Goal: Information Seeking & Learning: Learn about a topic

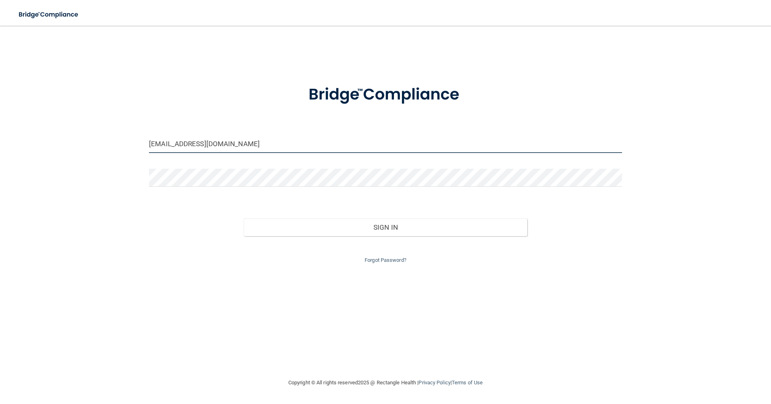
drag, startPoint x: 255, startPoint y: 146, endPoint x: 251, endPoint y: 145, distance: 4.1
click at [251, 145] on input "[EMAIL_ADDRESS][DOMAIN_NAME]" at bounding box center [385, 144] width 473 height 18
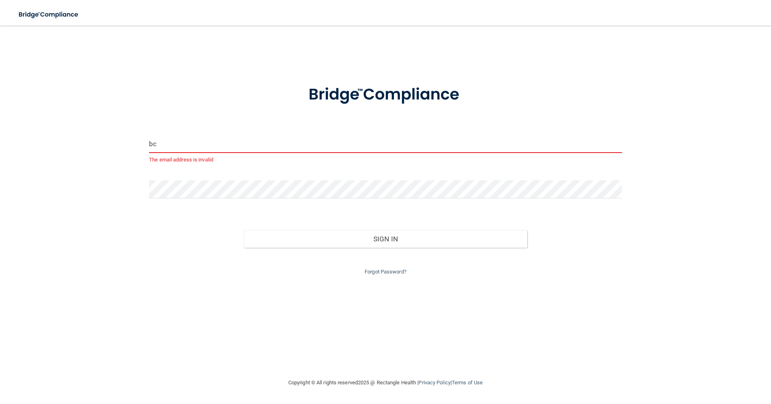
type input "b"
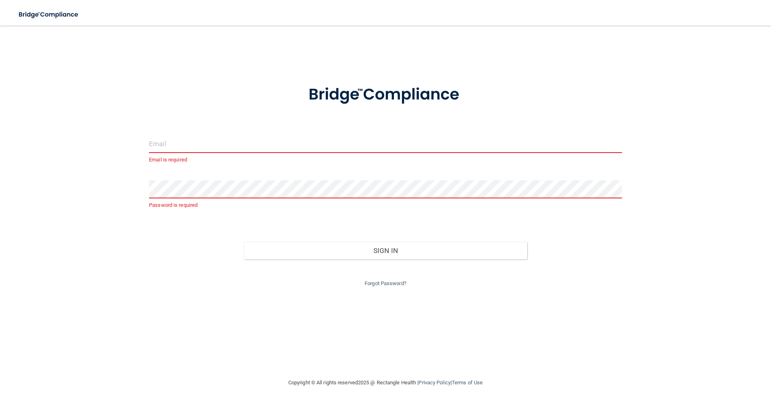
click at [189, 141] on input "email" at bounding box center [385, 144] width 473 height 18
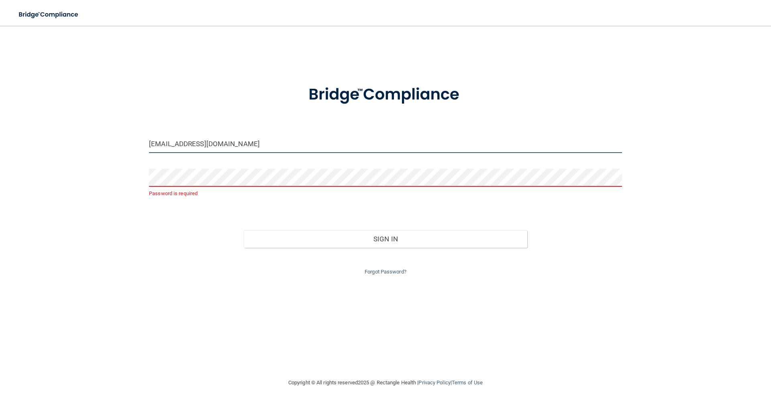
type input "[EMAIL_ADDRESS][DOMAIN_NAME]"
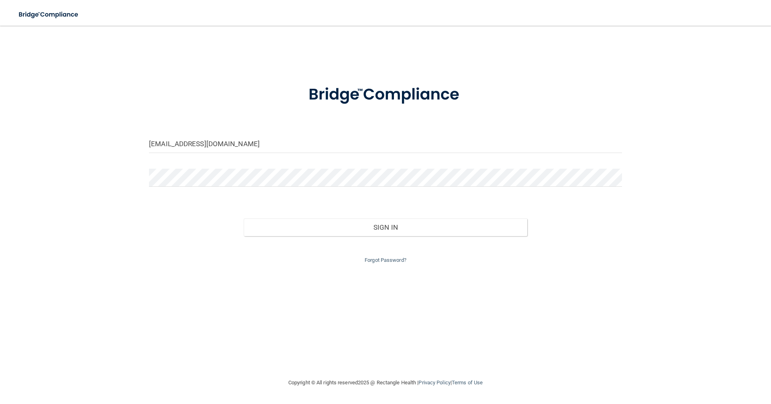
click at [251, 291] on div "[EMAIL_ADDRESS][DOMAIN_NAME] Invalid email/password. You don't have permission …" at bounding box center [385, 202] width 739 height 336
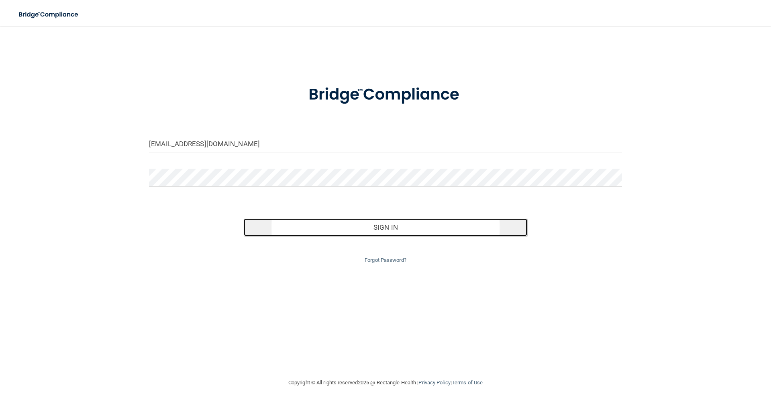
click at [378, 228] on button "Sign In" at bounding box center [386, 227] width 284 height 18
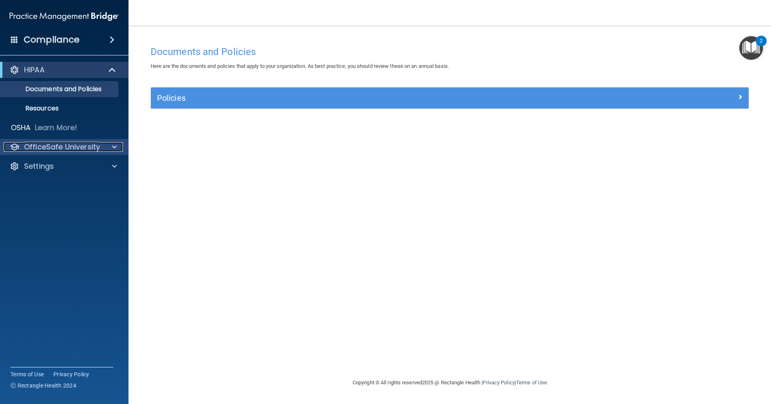
click at [82, 148] on p "OfficeSafe University" at bounding box center [62, 147] width 76 height 10
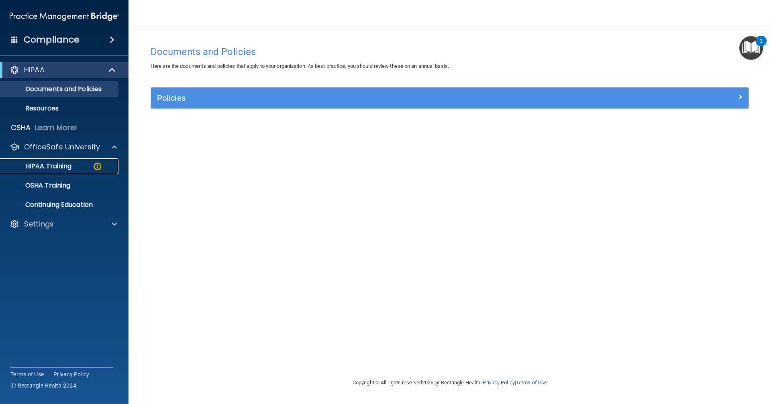
click at [63, 165] on p "HIPAA Training" at bounding box center [38, 166] width 66 height 8
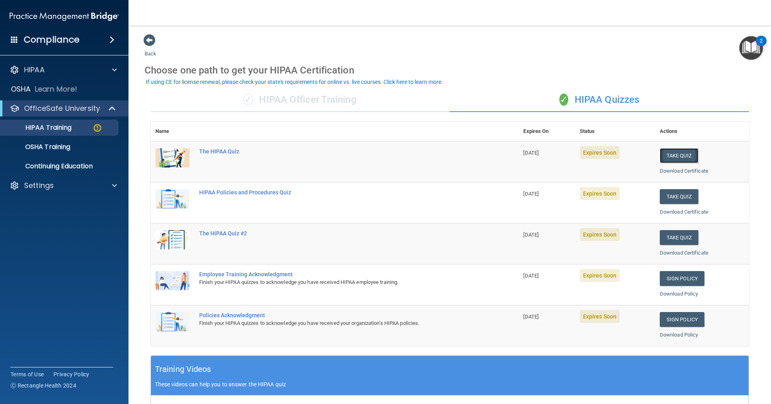
click at [670, 153] on button "Take Quiz" at bounding box center [679, 155] width 39 height 15
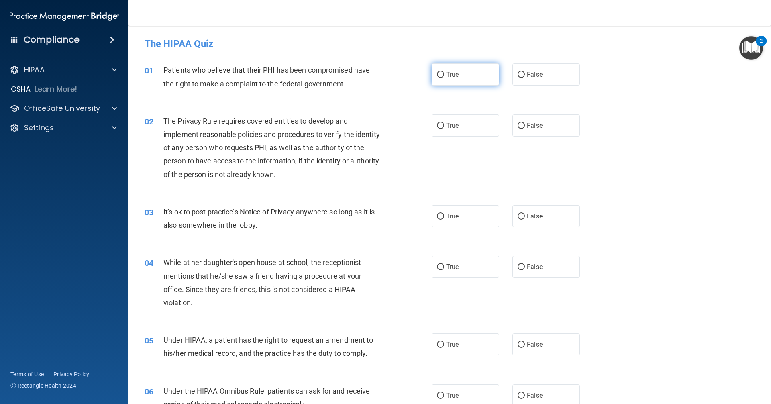
drag, startPoint x: 436, startPoint y: 75, endPoint x: 435, endPoint y: 84, distance: 9.3
click at [437, 76] on input "True" at bounding box center [440, 75] width 7 height 6
radio input "true"
click at [437, 127] on input "True" at bounding box center [440, 126] width 7 height 6
radio input "true"
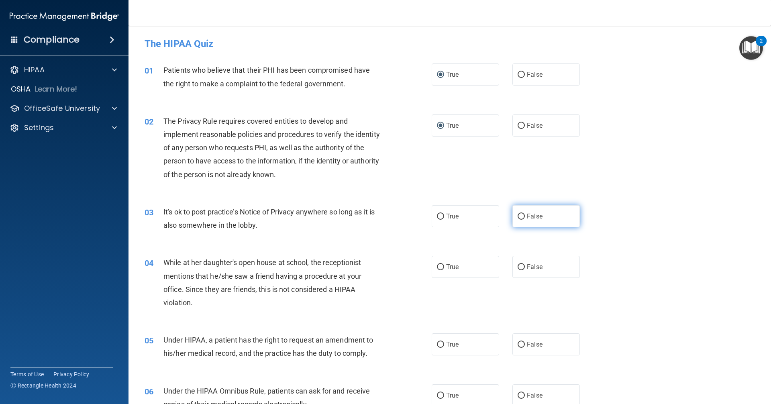
click at [518, 217] on input "False" at bounding box center [521, 217] width 7 height 6
radio input "true"
click at [518, 267] on input "False" at bounding box center [521, 267] width 7 height 6
radio input "true"
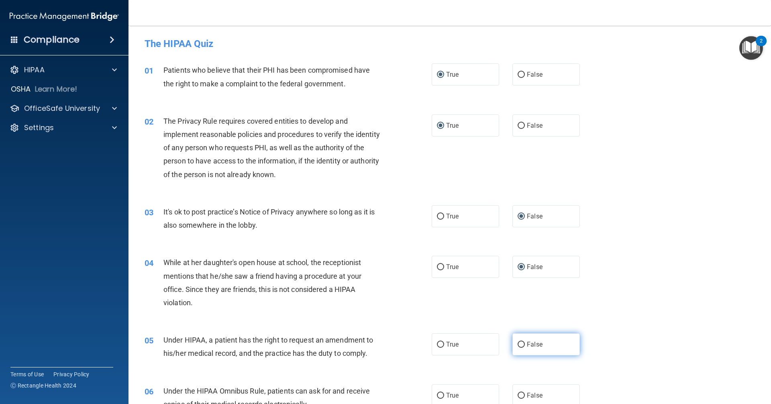
click at [518, 342] on input "False" at bounding box center [521, 345] width 7 height 6
radio input "true"
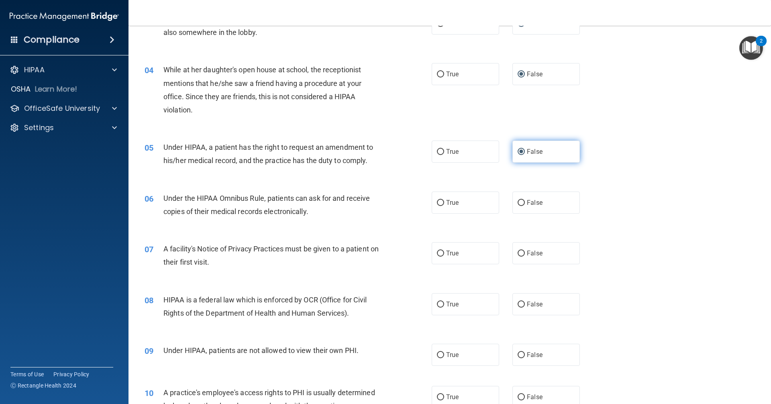
scroll to position [201, 0]
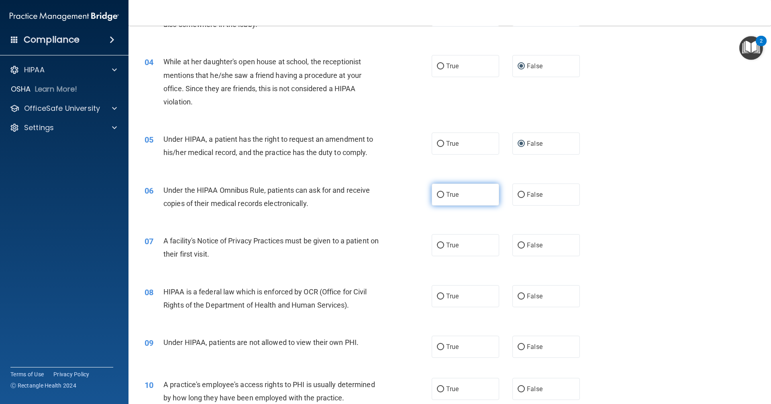
click at [437, 192] on input "True" at bounding box center [440, 195] width 7 height 6
radio input "true"
click at [438, 245] on input "True" at bounding box center [440, 245] width 7 height 6
radio input "true"
click at [441, 297] on input "True" at bounding box center [440, 296] width 7 height 6
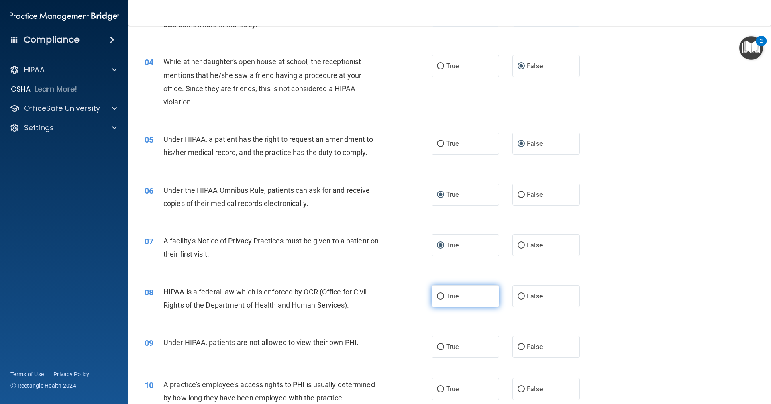
radio input "true"
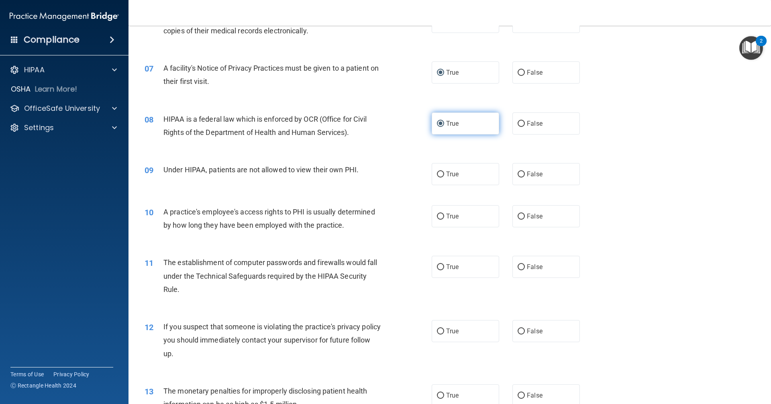
scroll to position [401, 0]
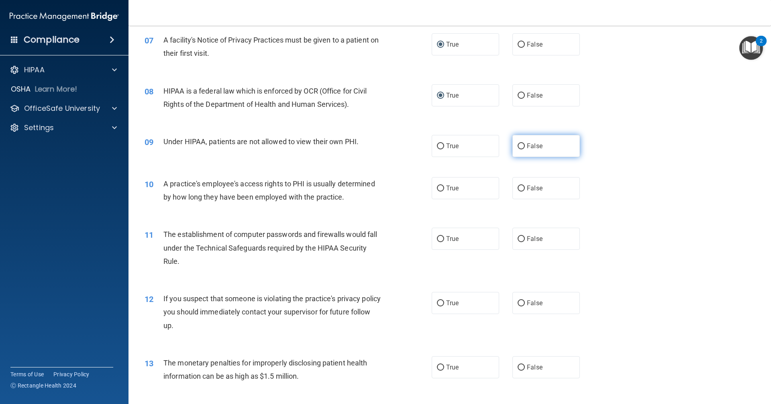
click at [518, 144] on input "False" at bounding box center [521, 146] width 7 height 6
radio input "true"
click at [513, 186] on label "False" at bounding box center [545, 188] width 67 height 22
click at [518, 186] on input "False" at bounding box center [521, 188] width 7 height 6
radio input "true"
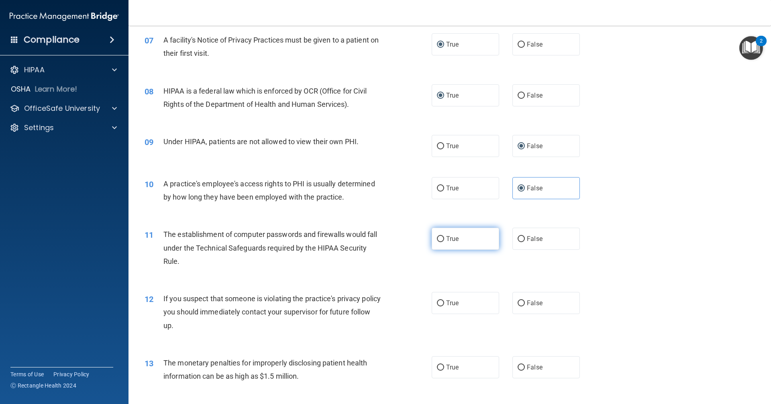
click at [437, 238] on input "True" at bounding box center [440, 239] width 7 height 6
radio input "true"
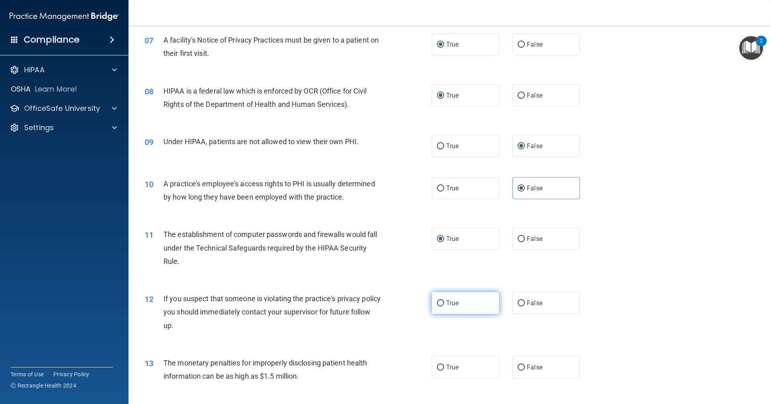
click at [437, 302] on input "True" at bounding box center [440, 303] width 7 height 6
radio input "true"
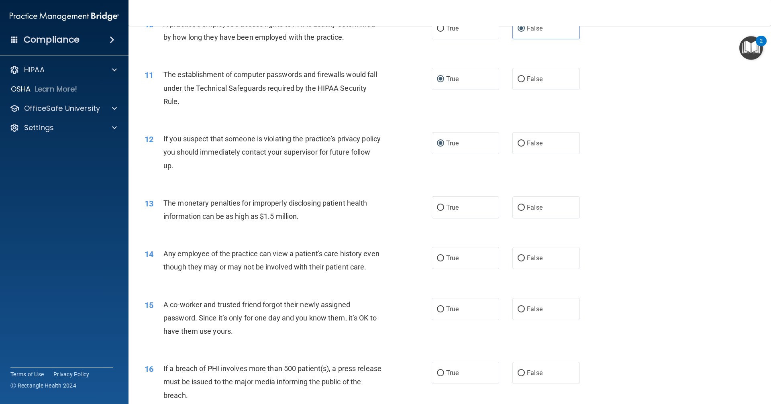
scroll to position [562, 0]
click at [437, 208] on input "True" at bounding box center [440, 207] width 7 height 6
radio input "true"
drag, startPoint x: 518, startPoint y: 257, endPoint x: 518, endPoint y: 285, distance: 27.7
click at [518, 257] on input "False" at bounding box center [521, 258] width 7 height 6
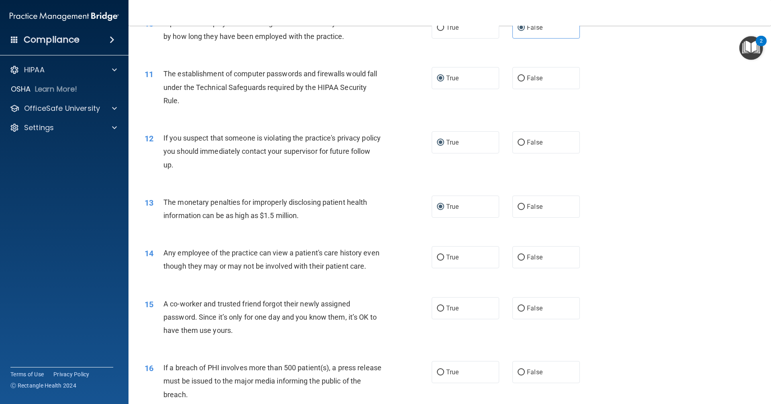
radio input "true"
click at [518, 312] on input "False" at bounding box center [521, 309] width 7 height 6
radio input "true"
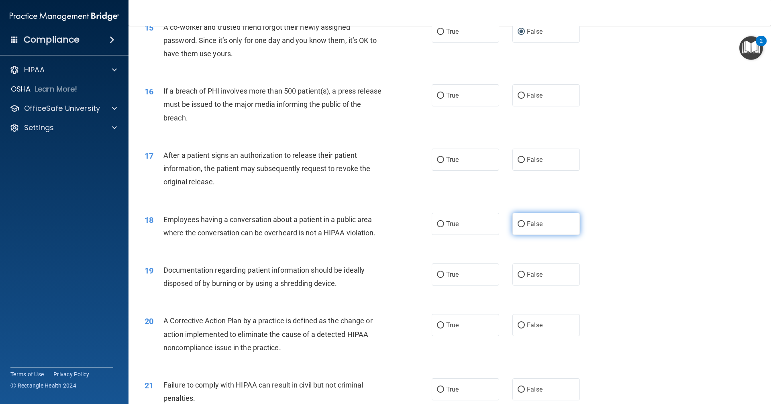
scroll to position [843, 0]
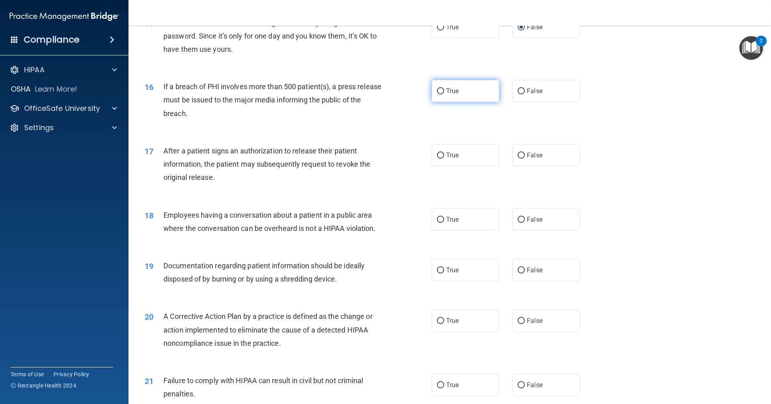
click at [437, 94] on input "True" at bounding box center [440, 91] width 7 height 6
radio input "true"
click at [438, 159] on input "True" at bounding box center [440, 156] width 7 height 6
radio input "true"
click at [514, 228] on label "False" at bounding box center [545, 219] width 67 height 22
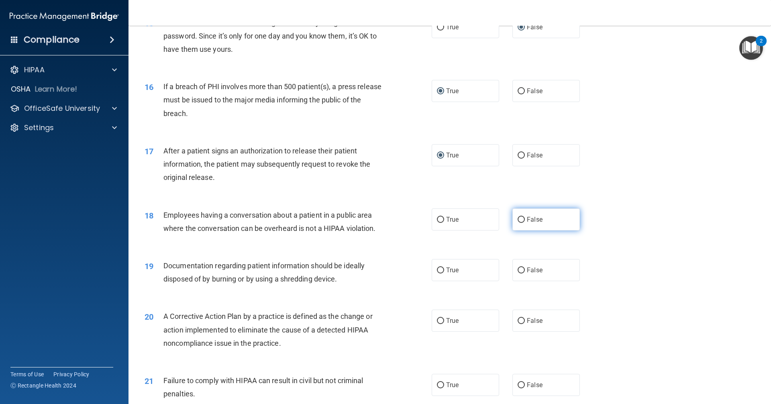
click at [518, 223] on input "False" at bounding box center [521, 220] width 7 height 6
radio input "true"
click at [437, 273] on input "True" at bounding box center [440, 270] width 7 height 6
radio input "true"
click at [438, 324] on input "True" at bounding box center [440, 321] width 7 height 6
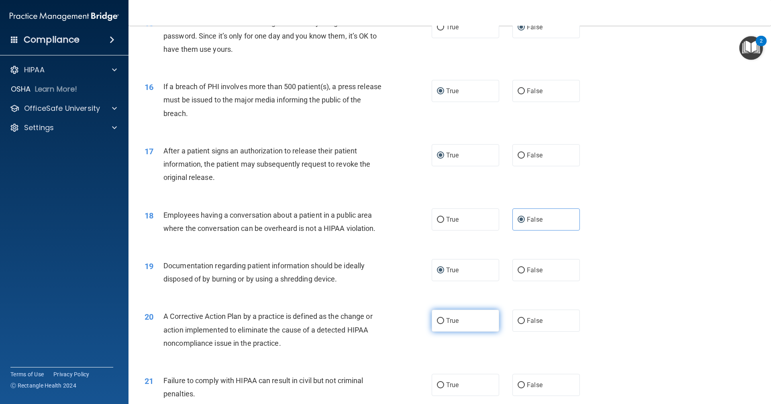
radio input "true"
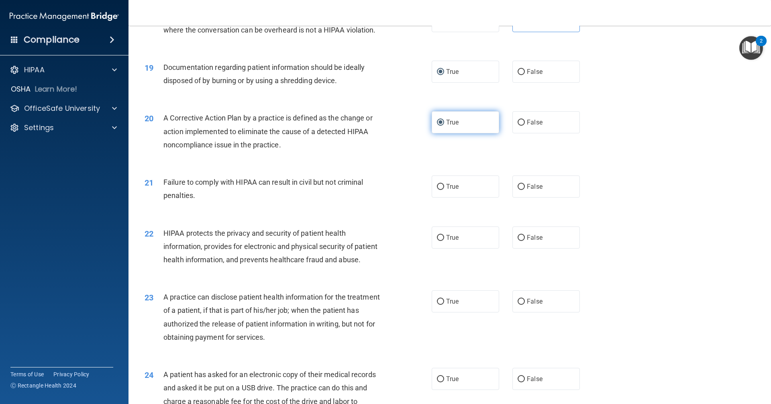
scroll to position [1044, 0]
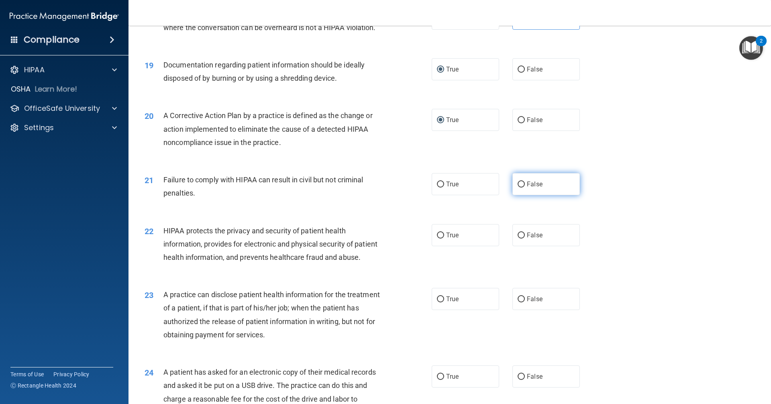
click at [518, 187] on input "False" at bounding box center [521, 184] width 7 height 6
radio input "true"
click at [437, 238] on input "True" at bounding box center [440, 235] width 7 height 6
radio input "true"
click at [518, 302] on input "False" at bounding box center [521, 299] width 7 height 6
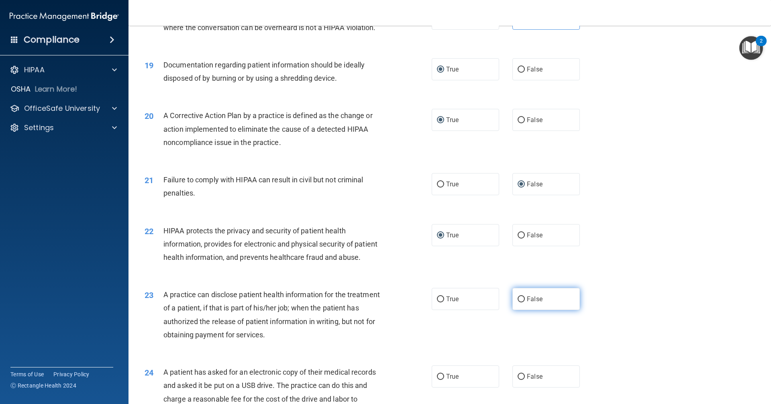
radio input "true"
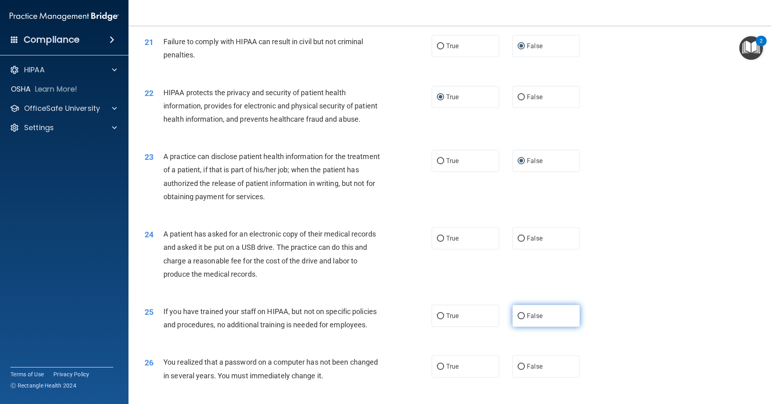
scroll to position [1204, 0]
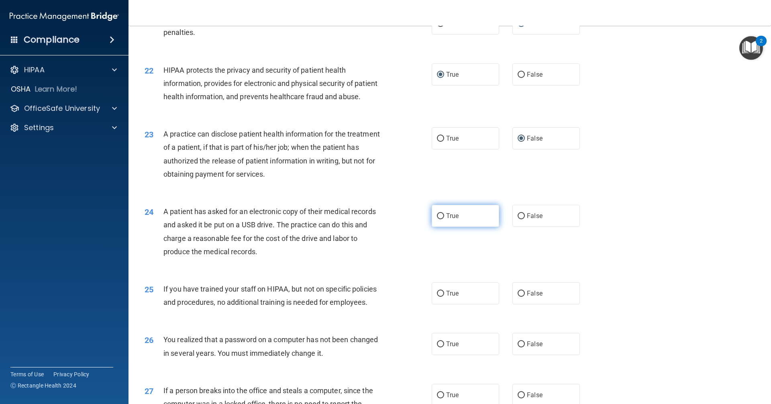
click at [438, 227] on label "True" at bounding box center [465, 216] width 67 height 22
click at [438, 219] on input "True" at bounding box center [440, 216] width 7 height 6
radio input "true"
click at [518, 297] on input "False" at bounding box center [521, 294] width 7 height 6
radio input "true"
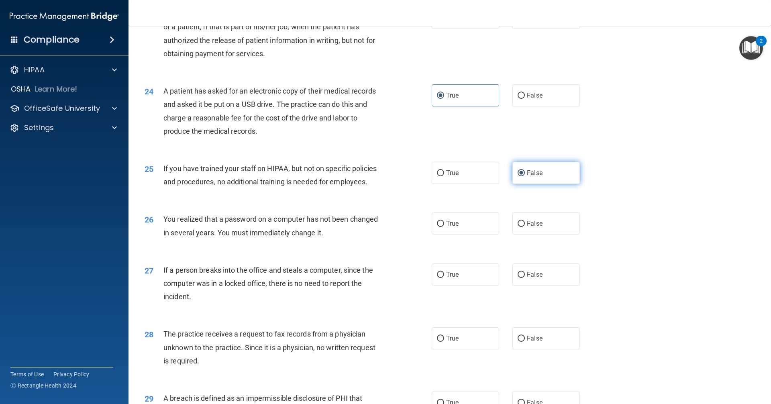
scroll to position [1365, 0]
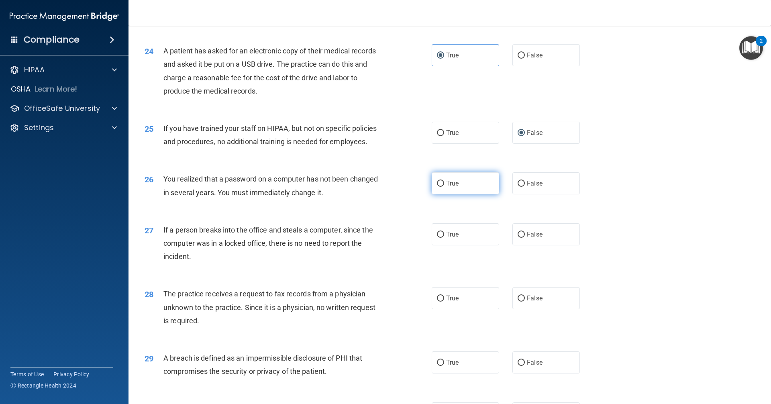
click at [437, 187] on input "True" at bounding box center [440, 184] width 7 height 6
radio input "true"
click at [519, 238] on input "False" at bounding box center [521, 235] width 7 height 6
radio input "true"
click at [519, 302] on input "False" at bounding box center [521, 298] width 7 height 6
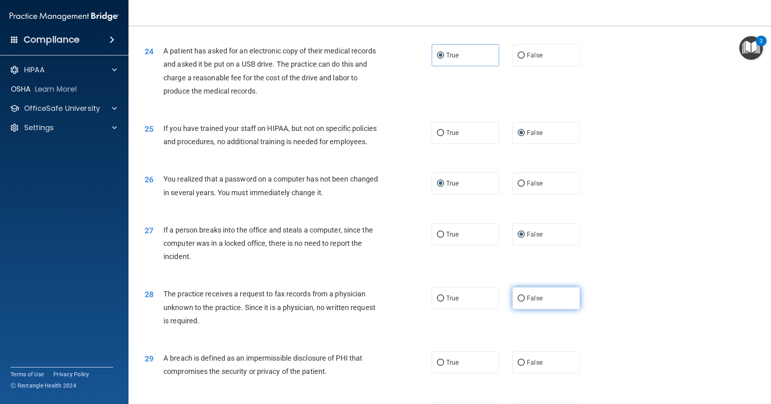
radio input "true"
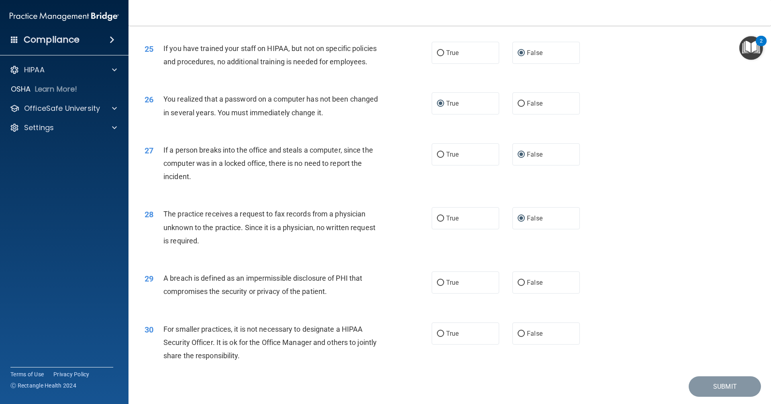
scroll to position [1445, 0]
click at [438, 285] on input "True" at bounding box center [440, 282] width 7 height 6
radio input "true"
click at [518, 336] on input "False" at bounding box center [521, 333] width 7 height 6
radio input "true"
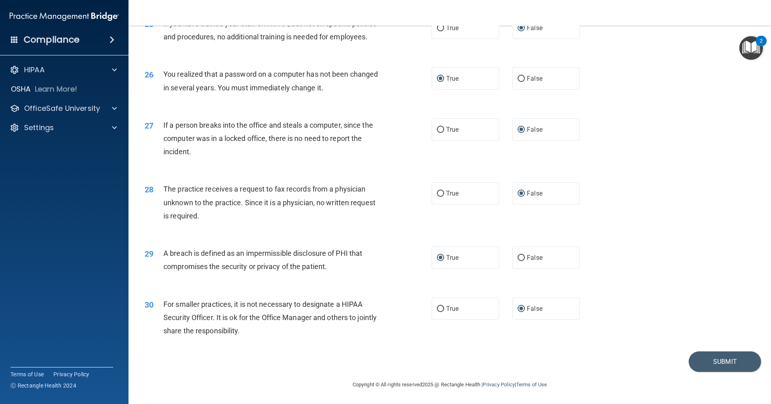
scroll to position [1496, 0]
click at [683, 285] on div "29 A breach is defined as an impermissible disclosure of PHI that compromises t…" at bounding box center [450, 261] width 622 height 51
click at [711, 360] on button "Submit" at bounding box center [725, 361] width 72 height 20
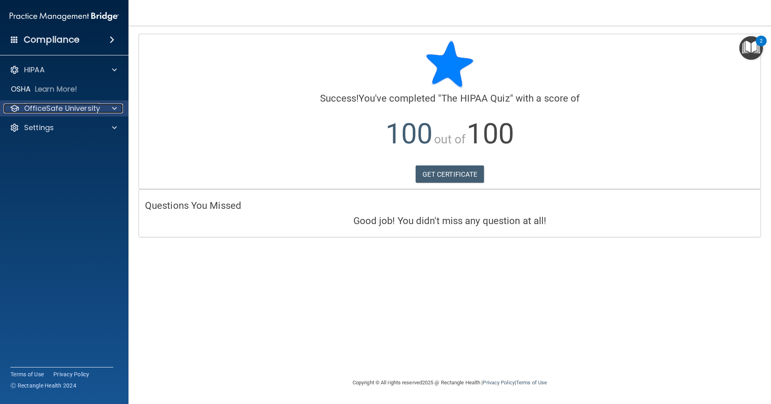
click at [67, 107] on p "OfficeSafe University" at bounding box center [62, 109] width 76 height 10
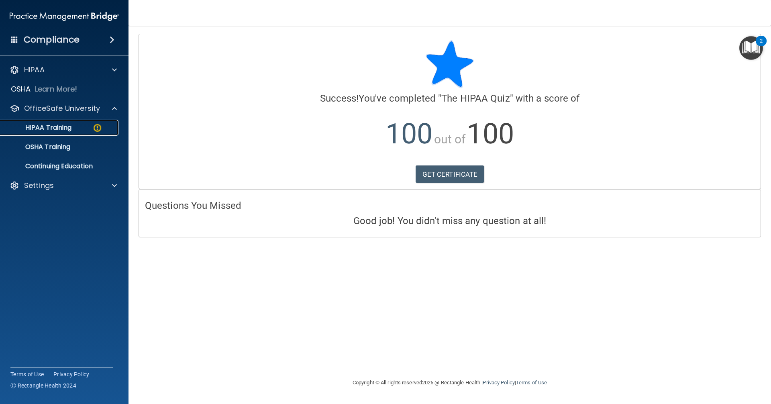
click at [71, 126] on p "HIPAA Training" at bounding box center [38, 128] width 66 height 8
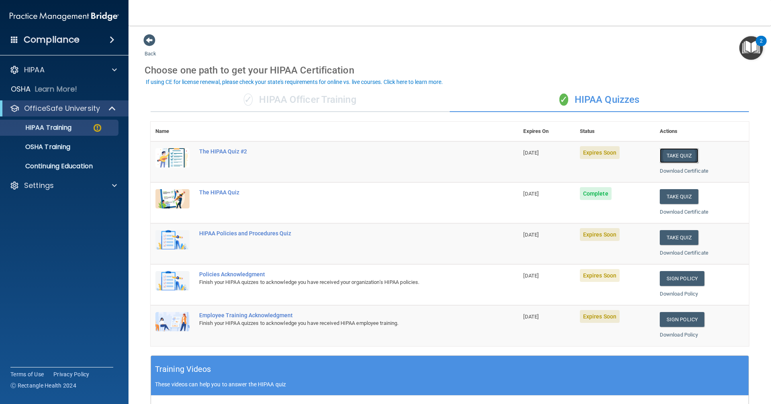
click at [682, 154] on button "Take Quiz" at bounding box center [679, 155] width 39 height 15
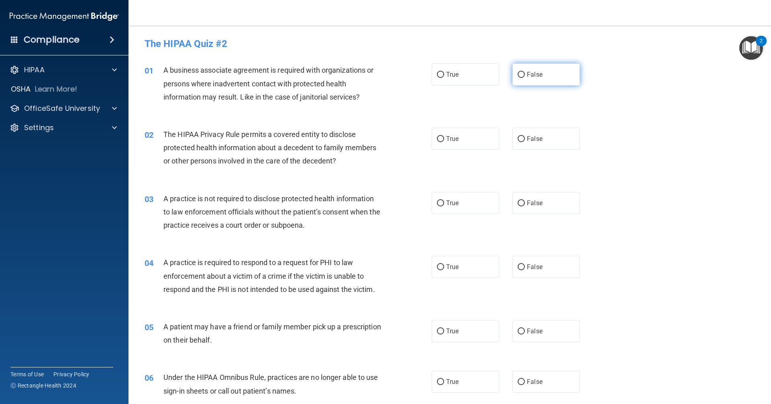
click at [518, 74] on input "False" at bounding box center [521, 75] width 7 height 6
radio input "true"
click at [438, 139] on input "True" at bounding box center [440, 139] width 7 height 6
radio input "true"
drag, startPoint x: 518, startPoint y: 201, endPoint x: 510, endPoint y: 206, distance: 9.4
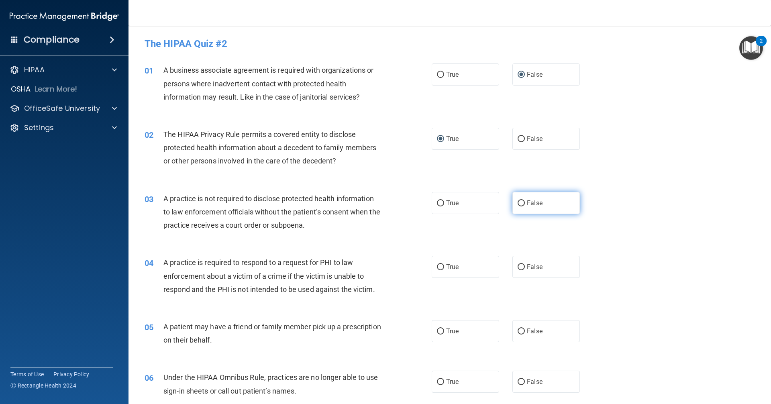
click at [518, 202] on input "False" at bounding box center [521, 203] width 7 height 6
radio input "true"
click at [439, 268] on input "True" at bounding box center [440, 267] width 7 height 6
radio input "true"
click at [437, 331] on input "True" at bounding box center [440, 331] width 7 height 6
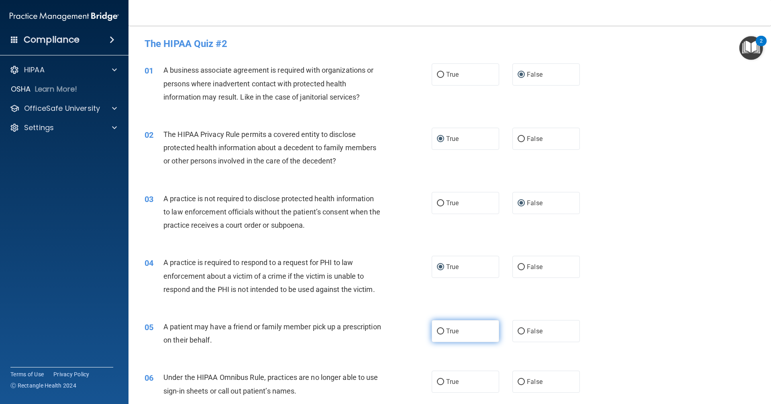
radio input "true"
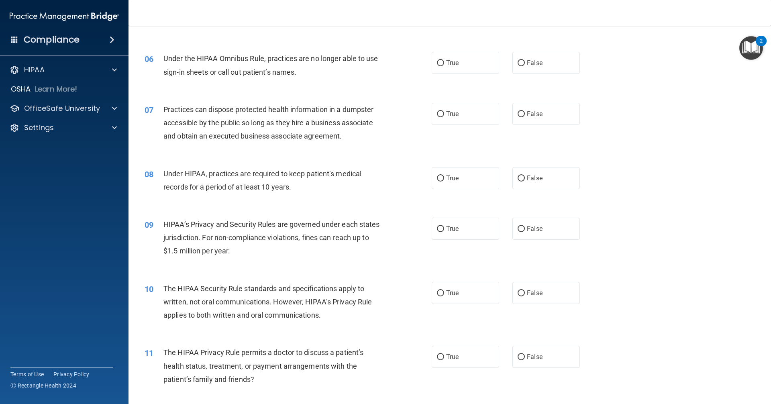
scroll to position [321, 0]
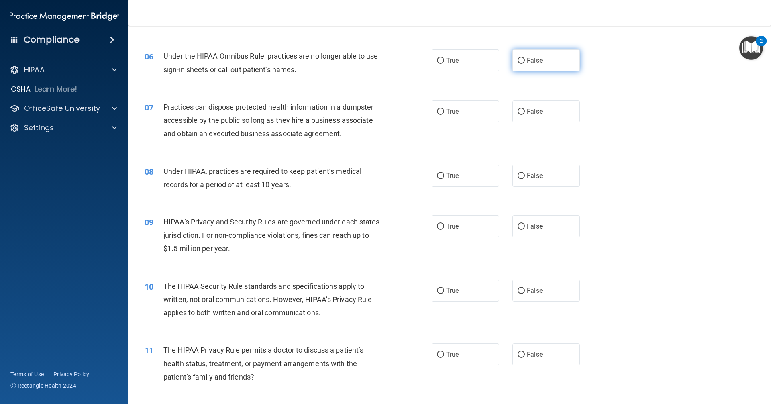
click at [518, 59] on input "False" at bounding box center [521, 61] width 7 height 6
radio input "true"
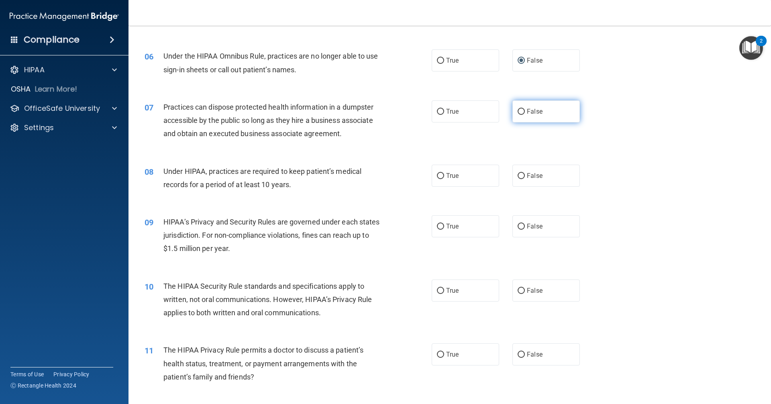
click at [518, 112] on input "False" at bounding box center [521, 112] width 7 height 6
radio input "true"
click at [518, 176] on input "False" at bounding box center [521, 176] width 7 height 6
radio input "true"
click at [518, 229] on input "False" at bounding box center [521, 227] width 7 height 6
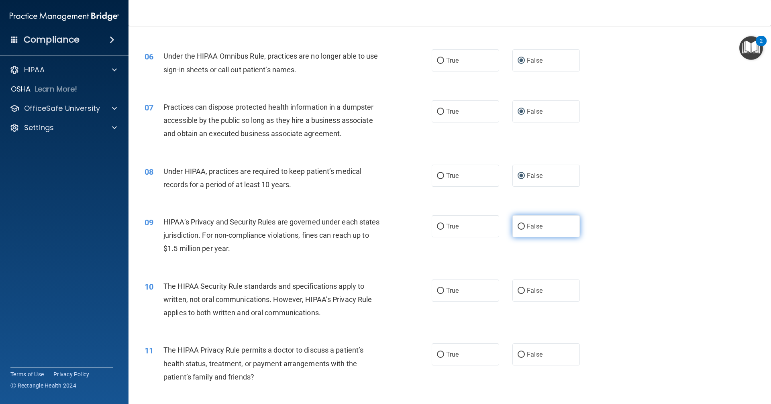
radio input "true"
click at [442, 291] on label "True" at bounding box center [465, 290] width 67 height 22
click at [442, 291] on input "True" at bounding box center [440, 291] width 7 height 6
radio input "true"
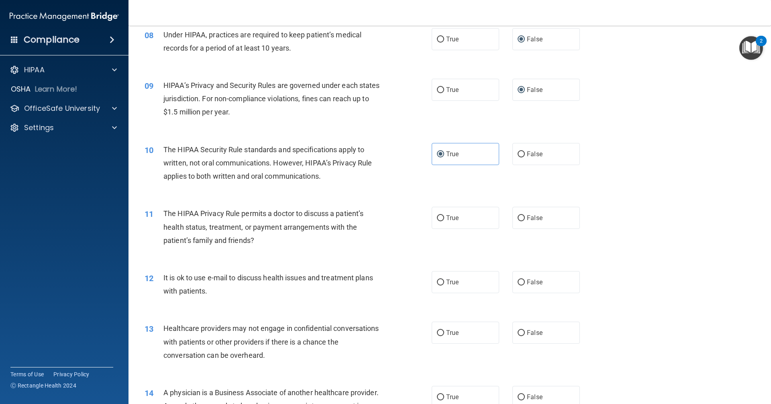
scroll to position [482, 0]
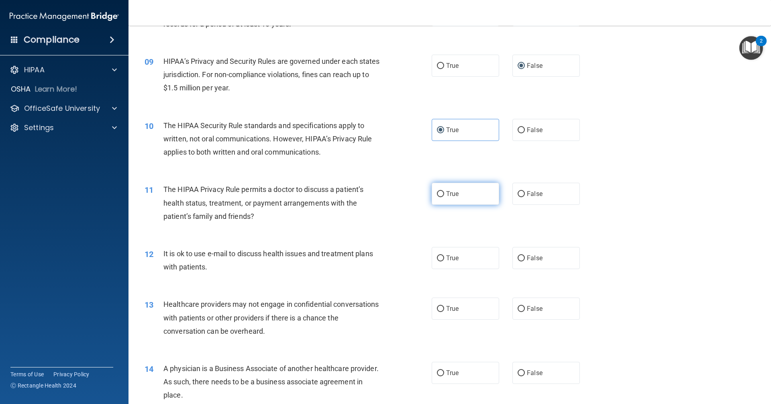
click at [437, 191] on input "True" at bounding box center [440, 194] width 7 height 6
radio input "true"
click at [440, 260] on input "True" at bounding box center [440, 258] width 7 height 6
radio input "true"
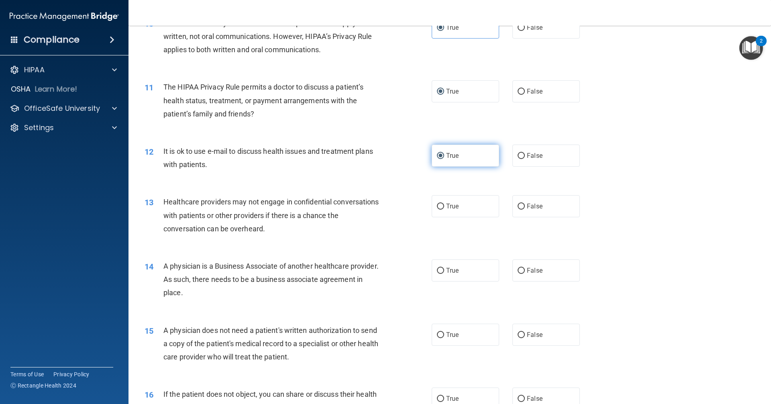
scroll to position [602, 0]
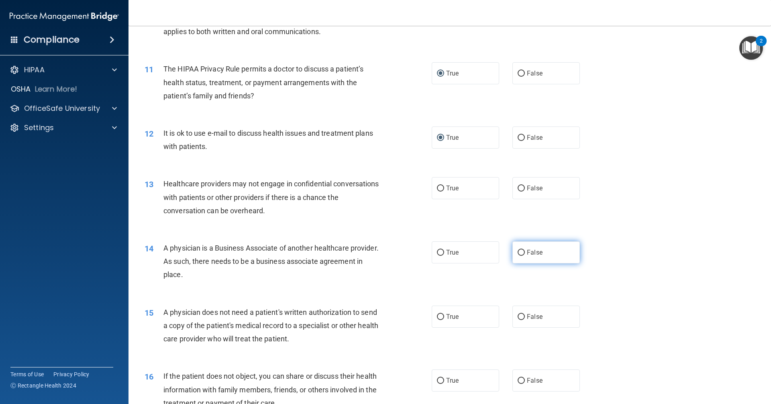
click at [518, 252] on input "False" at bounding box center [521, 253] width 7 height 6
radio input "true"
click at [518, 315] on input "False" at bounding box center [521, 317] width 7 height 6
radio input "true"
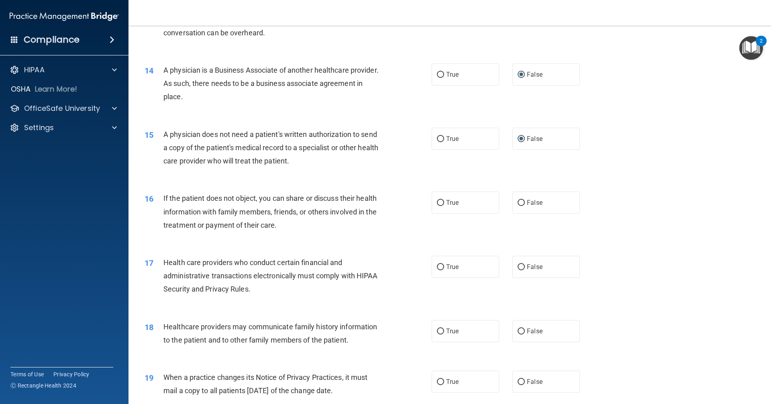
scroll to position [803, 0]
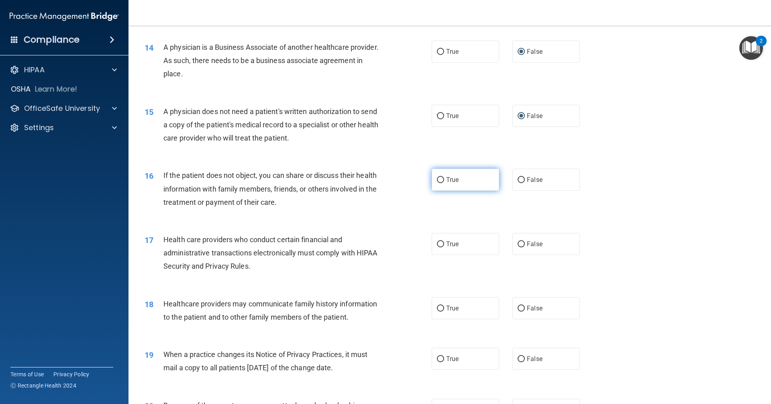
click at [438, 179] on input "True" at bounding box center [440, 180] width 7 height 6
radio input "true"
click at [437, 245] on input "True" at bounding box center [440, 244] width 7 height 6
radio input "true"
click at [518, 310] on input "False" at bounding box center [521, 309] width 7 height 6
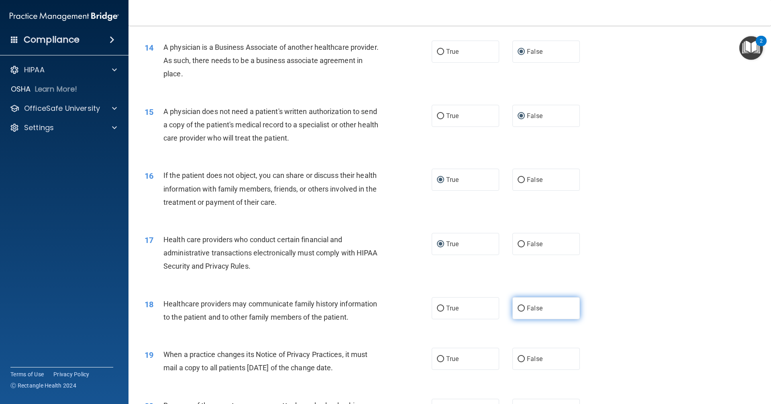
radio input "true"
click at [518, 357] on input "False" at bounding box center [521, 359] width 7 height 6
radio input "true"
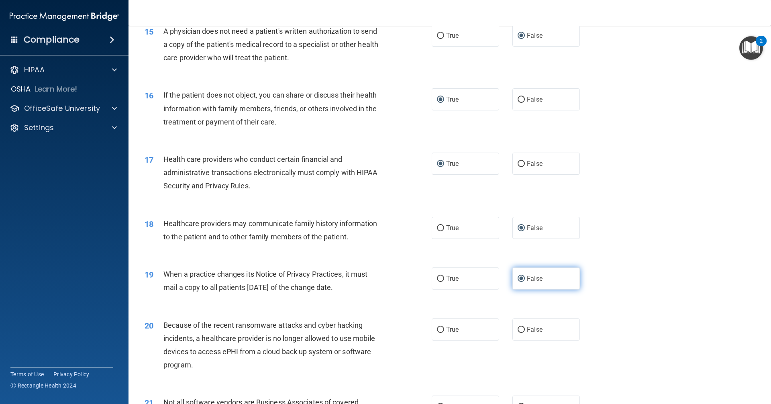
scroll to position [964, 0]
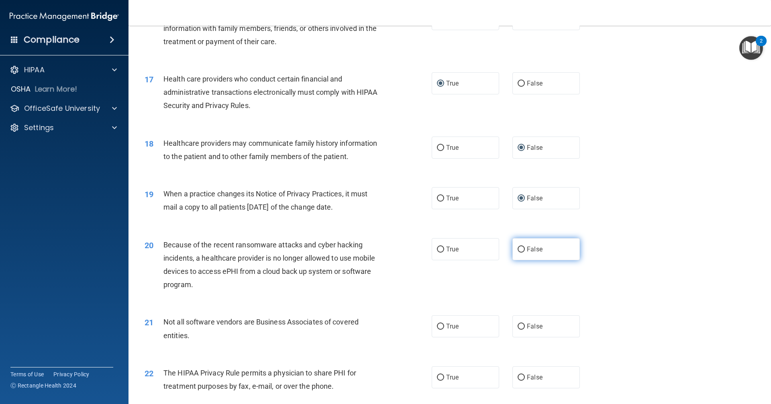
click at [518, 252] on input "False" at bounding box center [521, 250] width 7 height 6
radio input "true"
click at [437, 327] on input "True" at bounding box center [440, 327] width 7 height 6
radio input "true"
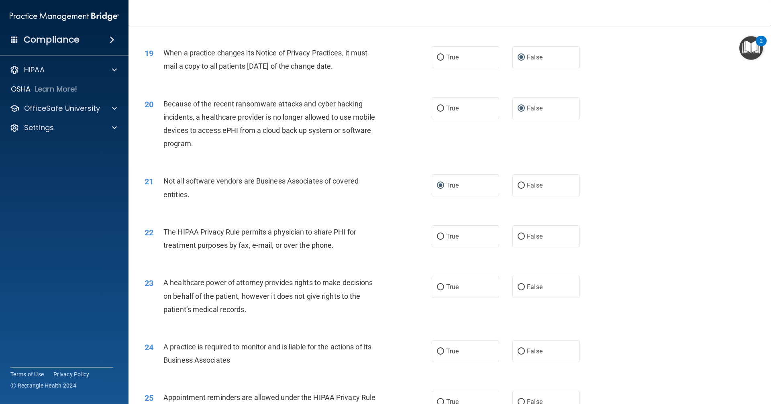
scroll to position [1124, 0]
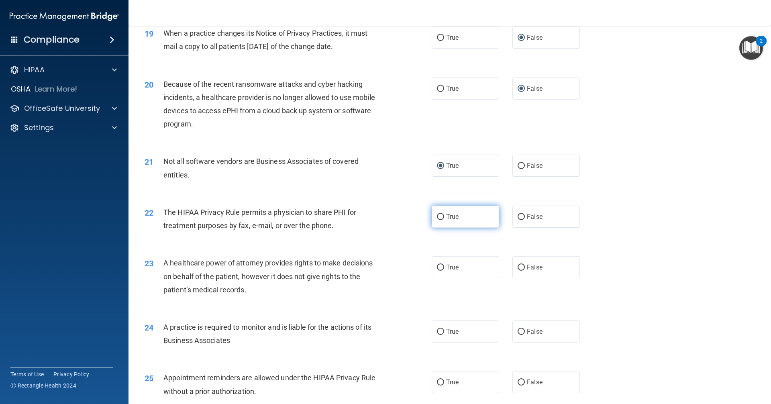
click at [437, 216] on input "True" at bounding box center [440, 217] width 7 height 6
radio input "true"
click at [518, 267] on input "False" at bounding box center [521, 268] width 7 height 6
radio input "true"
click at [518, 331] on input "False" at bounding box center [521, 332] width 7 height 6
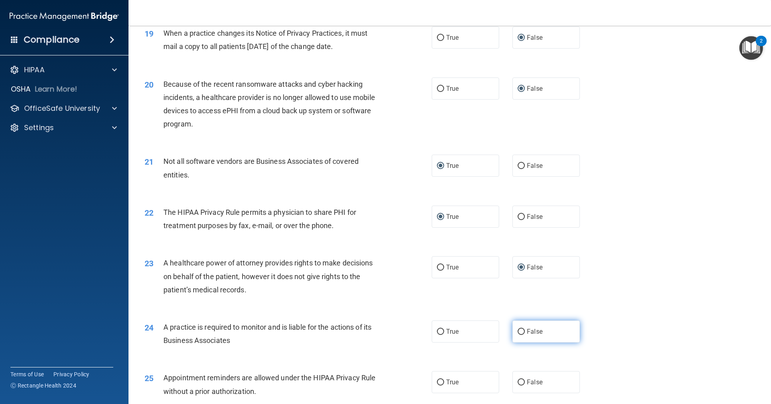
radio input "true"
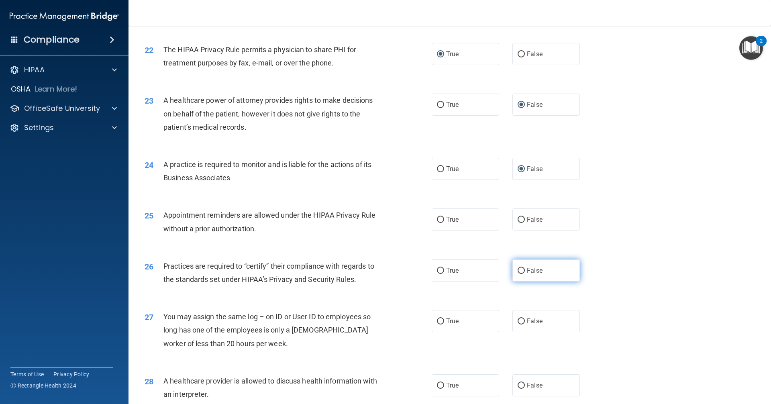
scroll to position [1325, 0]
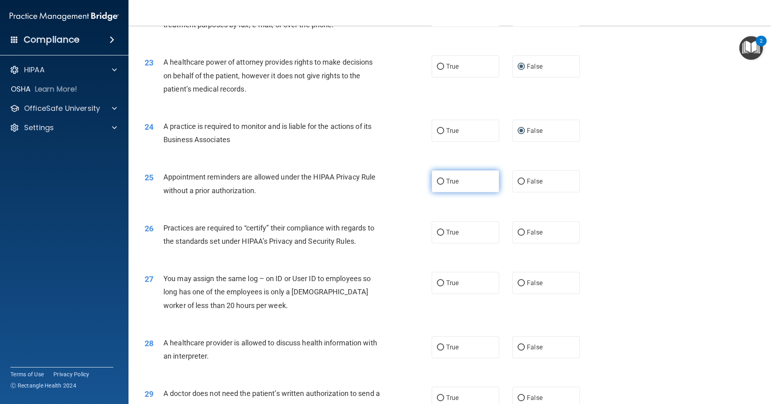
click at [437, 183] on input "True" at bounding box center [440, 182] width 7 height 6
radio input "true"
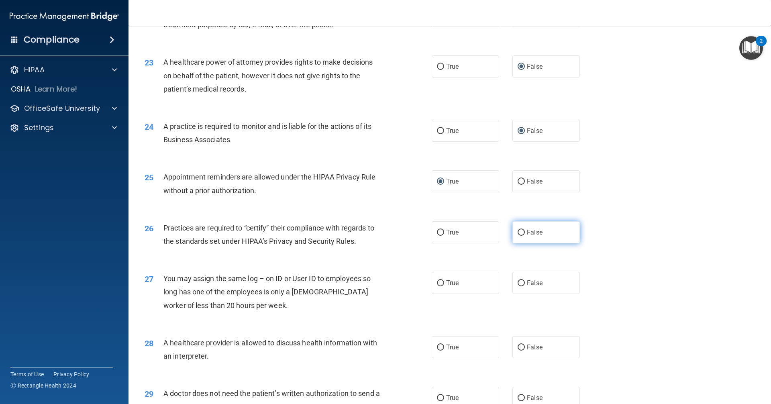
click at [519, 231] on input "False" at bounding box center [521, 233] width 7 height 6
radio input "true"
click at [518, 282] on input "False" at bounding box center [521, 283] width 7 height 6
radio input "true"
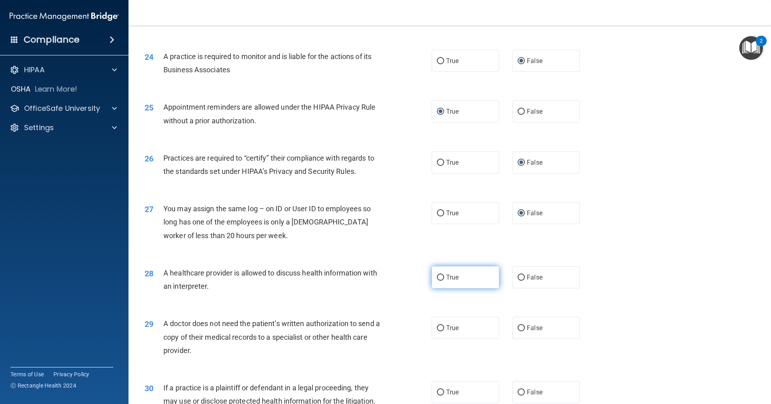
scroll to position [1445, 0]
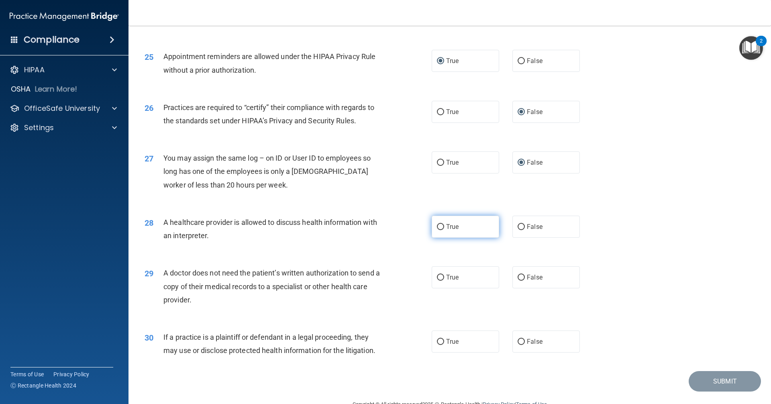
click at [437, 227] on input "True" at bounding box center [440, 227] width 7 height 6
radio input "true"
click at [437, 277] on input "True" at bounding box center [440, 278] width 7 height 6
radio input "true"
click at [438, 342] on input "True" at bounding box center [440, 342] width 7 height 6
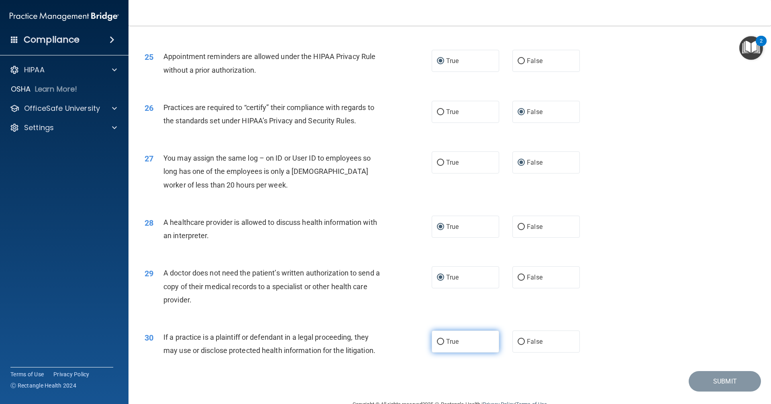
radio input "true"
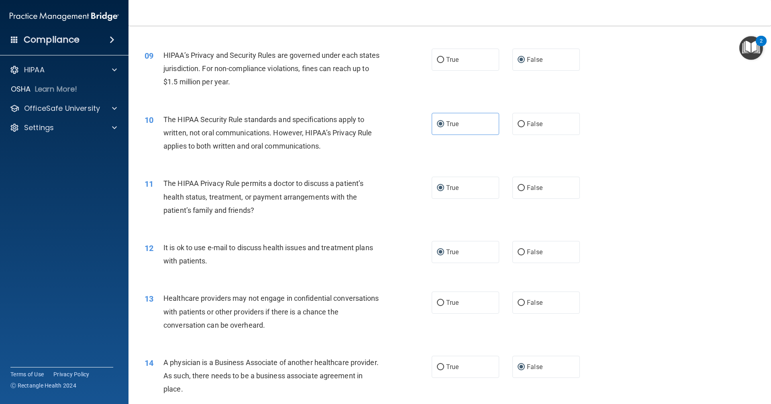
scroll to position [522, 0]
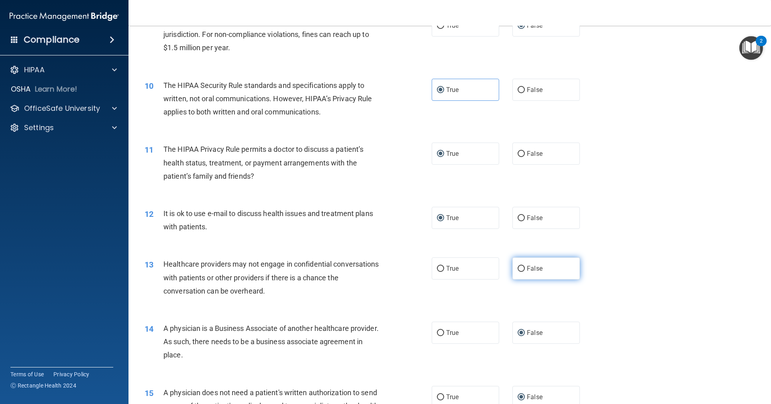
click at [518, 267] on input "False" at bounding box center [521, 269] width 7 height 6
radio input "true"
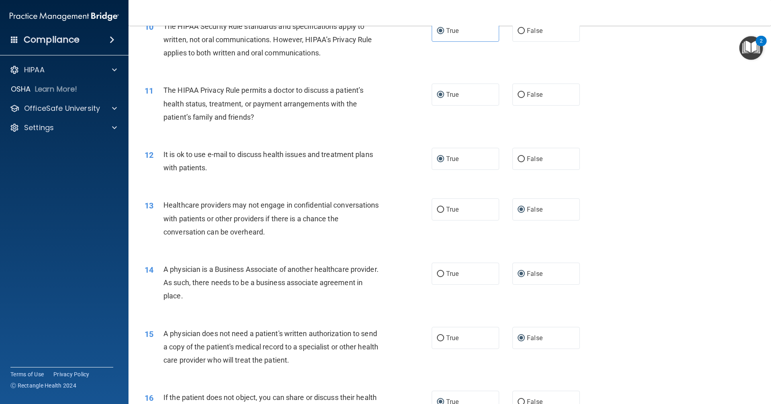
scroll to position [602, 0]
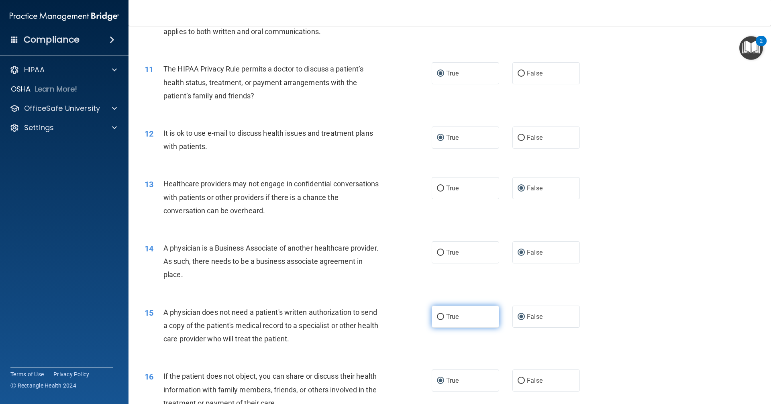
click at [437, 316] on input "True" at bounding box center [440, 317] width 7 height 6
radio input "true"
radio input "false"
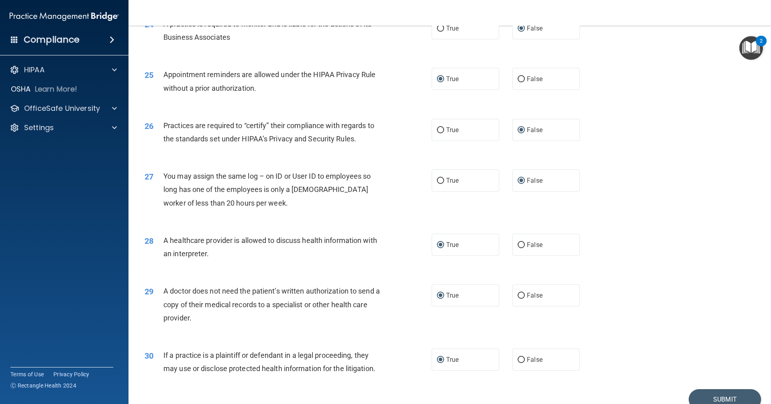
scroll to position [1465, 0]
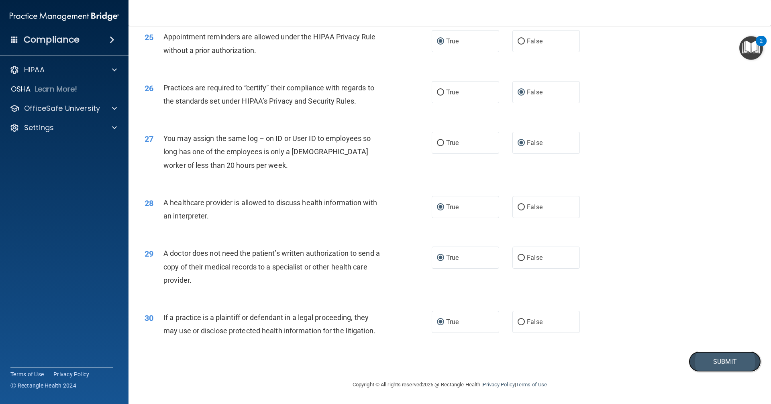
click at [701, 364] on button "Submit" at bounding box center [725, 361] width 72 height 20
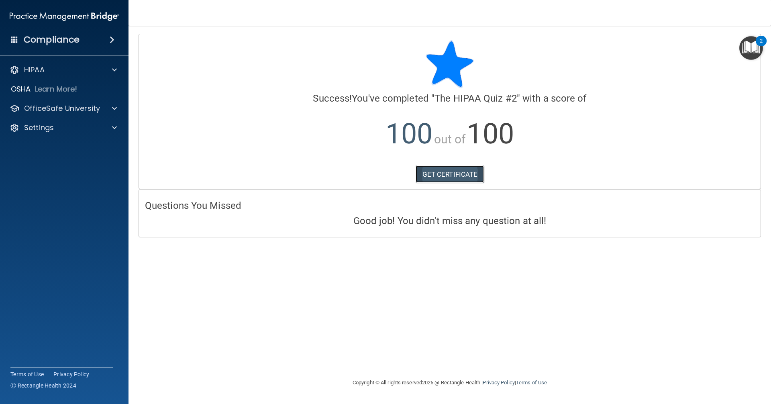
click at [465, 177] on link "GET CERTIFICATE" at bounding box center [450, 174] width 69 height 18
click at [65, 106] on p "OfficeSafe University" at bounding box center [62, 109] width 76 height 10
click at [69, 125] on p "HIPAA Training" at bounding box center [38, 128] width 66 height 8
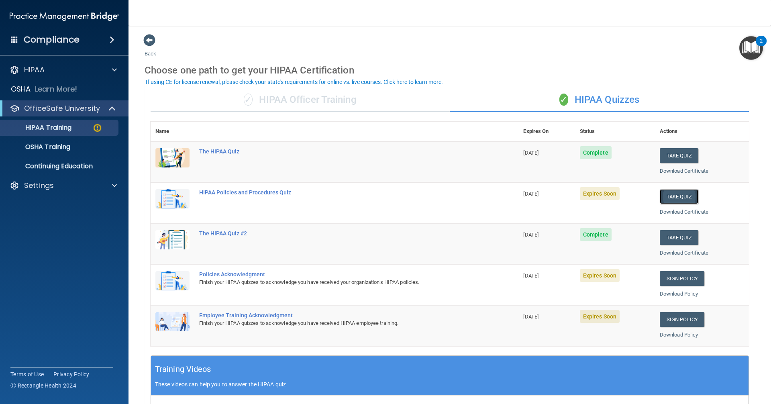
click at [668, 200] on button "Take Quiz" at bounding box center [679, 196] width 39 height 15
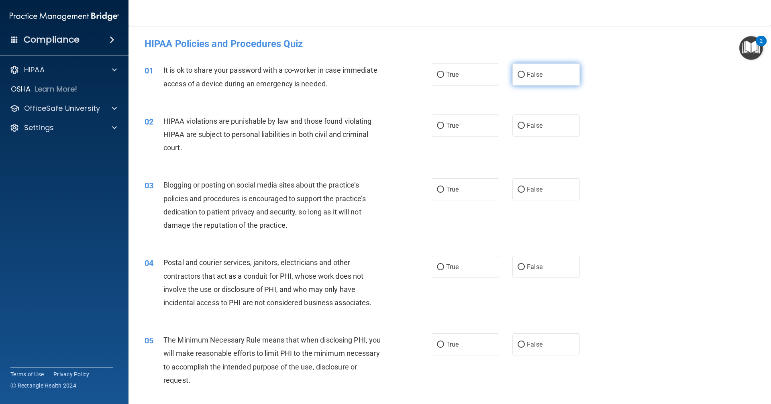
click at [518, 73] on input "False" at bounding box center [521, 75] width 7 height 6
radio input "true"
click at [437, 124] on input "True" at bounding box center [440, 126] width 7 height 6
radio input "true"
click at [518, 187] on input "False" at bounding box center [521, 190] width 7 height 6
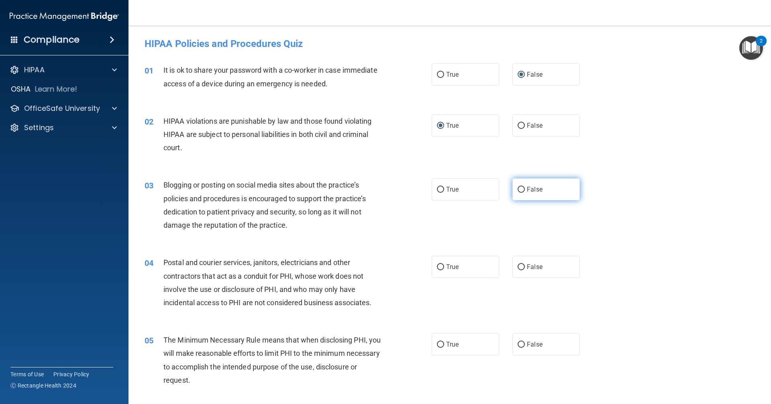
radio input "true"
click at [437, 267] on input "True" at bounding box center [440, 267] width 7 height 6
radio input "true"
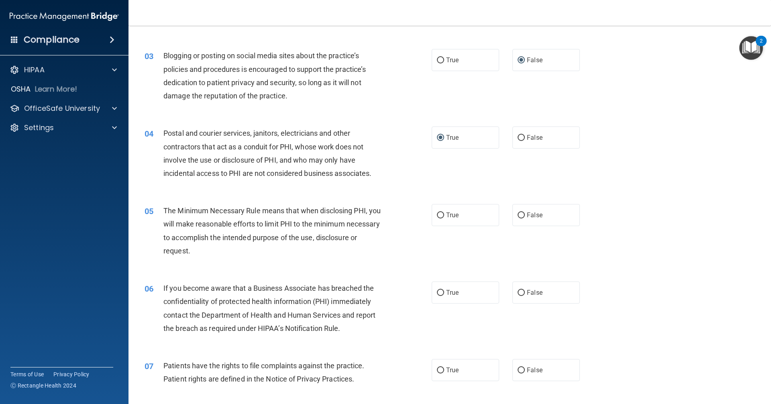
scroll to position [201, 0]
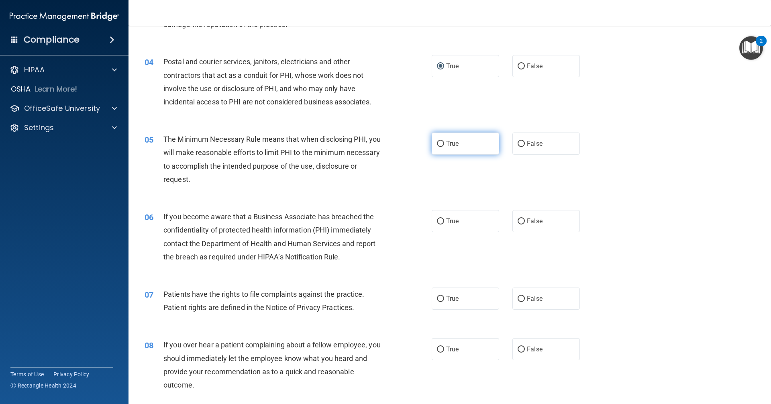
click at [437, 143] on input "True" at bounding box center [440, 144] width 7 height 6
radio input "true"
click at [518, 224] on input "False" at bounding box center [521, 221] width 7 height 6
radio input "true"
click at [437, 296] on input "True" at bounding box center [440, 299] width 7 height 6
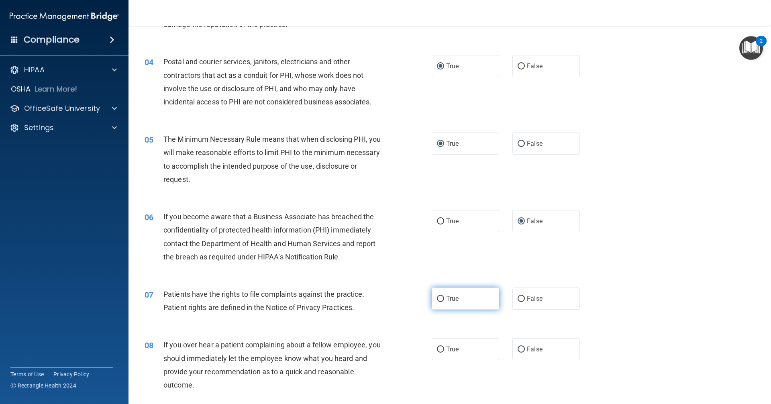
radio input "true"
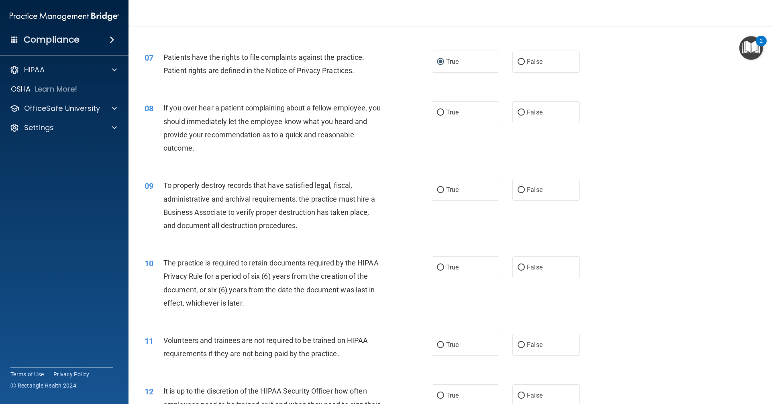
scroll to position [442, 0]
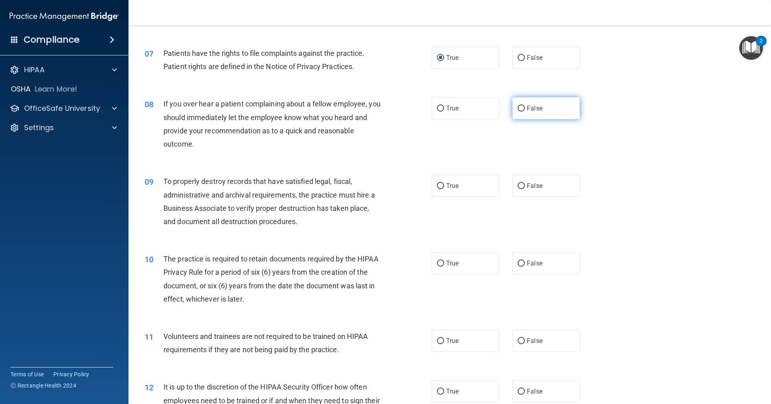
click at [518, 107] on input "False" at bounding box center [521, 109] width 7 height 6
radio input "true"
click at [518, 185] on input "False" at bounding box center [521, 186] width 7 height 6
radio input "true"
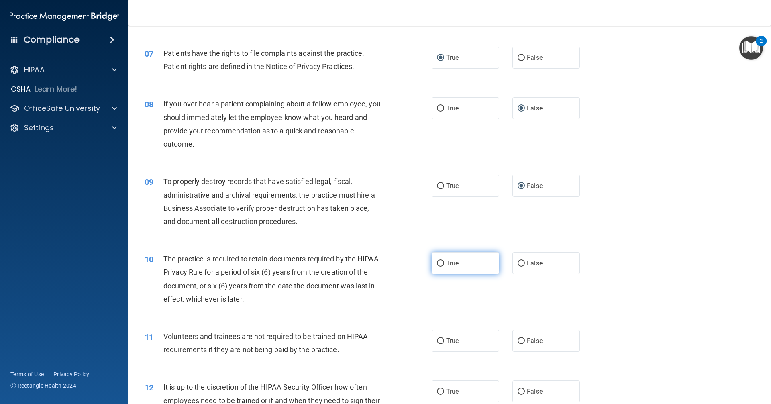
click at [437, 263] on input "True" at bounding box center [440, 264] width 7 height 6
radio input "true"
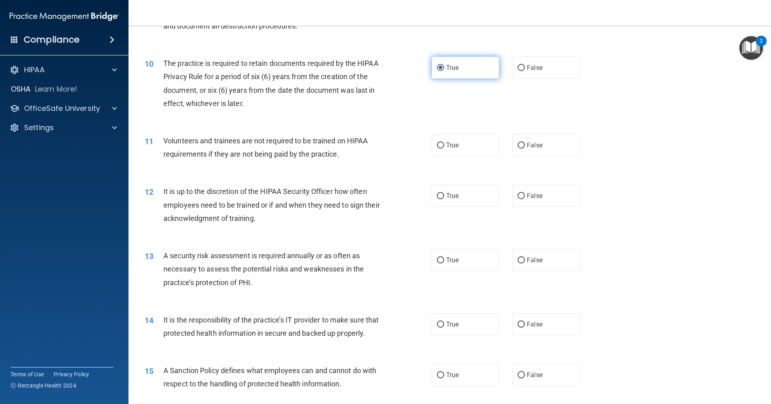
scroll to position [642, 0]
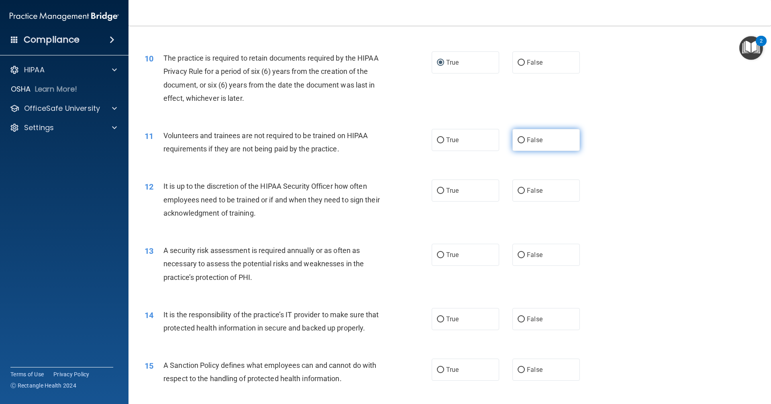
click at [519, 139] on input "False" at bounding box center [521, 140] width 7 height 6
radio input "true"
click at [518, 191] on input "False" at bounding box center [521, 191] width 7 height 6
radio input "true"
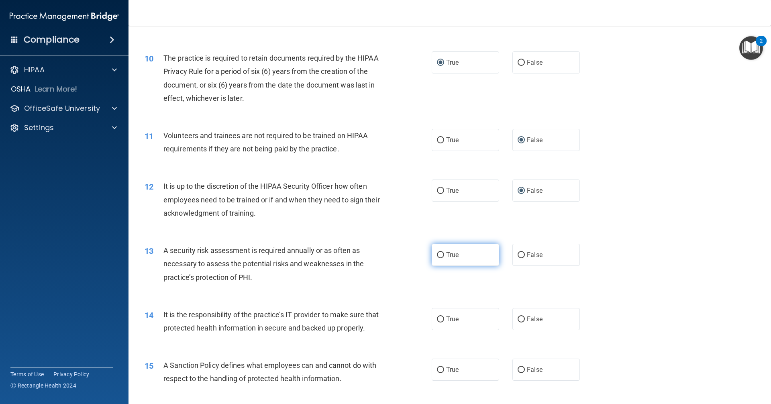
click at [437, 257] on input "True" at bounding box center [440, 255] width 7 height 6
radio input "true"
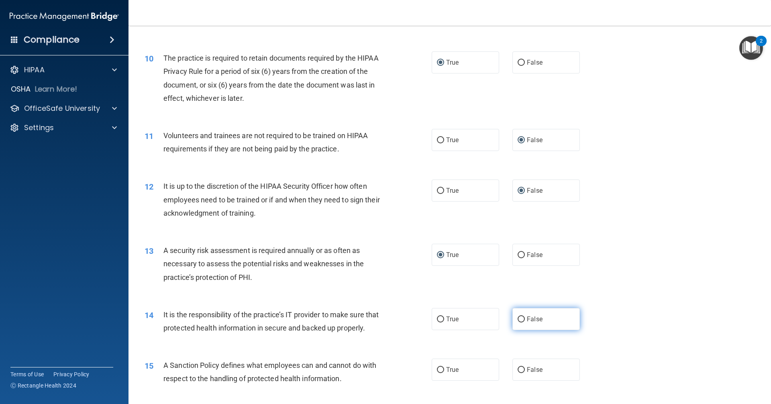
click at [518, 320] on input "False" at bounding box center [521, 319] width 7 height 6
radio input "true"
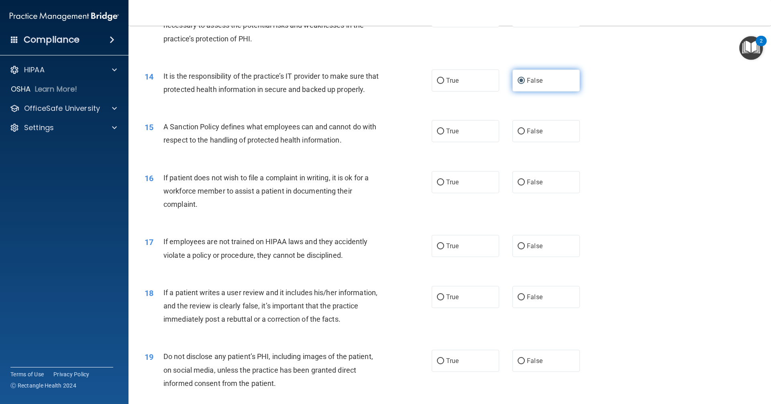
scroll to position [883, 0]
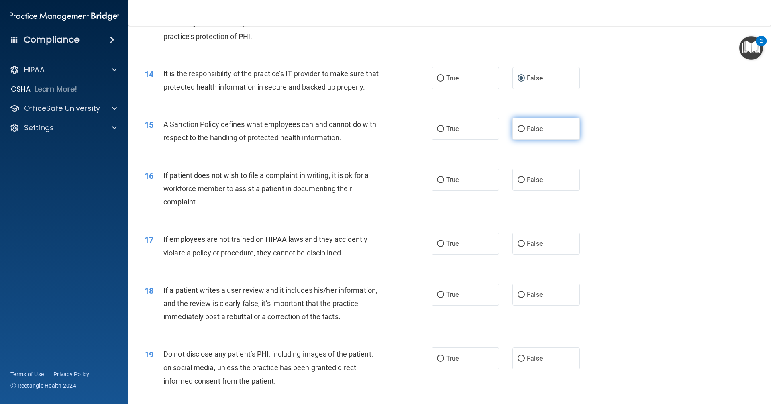
click at [518, 132] on input "False" at bounding box center [521, 129] width 7 height 6
radio input "true"
click at [437, 183] on input "True" at bounding box center [440, 180] width 7 height 6
radio input "true"
click at [518, 247] on input "False" at bounding box center [521, 244] width 7 height 6
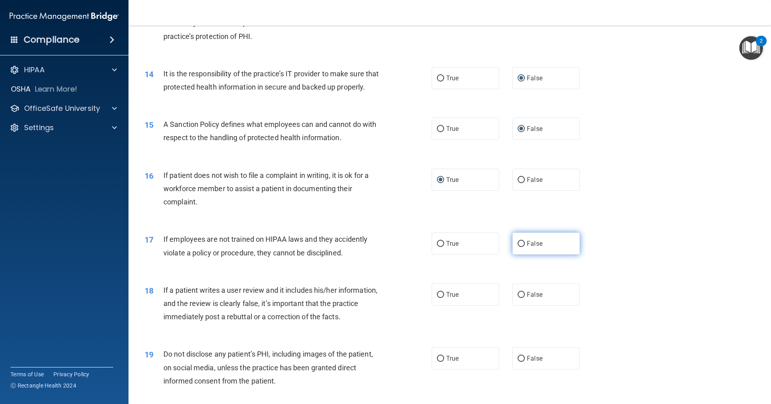
radio input "true"
click at [518, 298] on input "False" at bounding box center [521, 295] width 7 height 6
radio input "true"
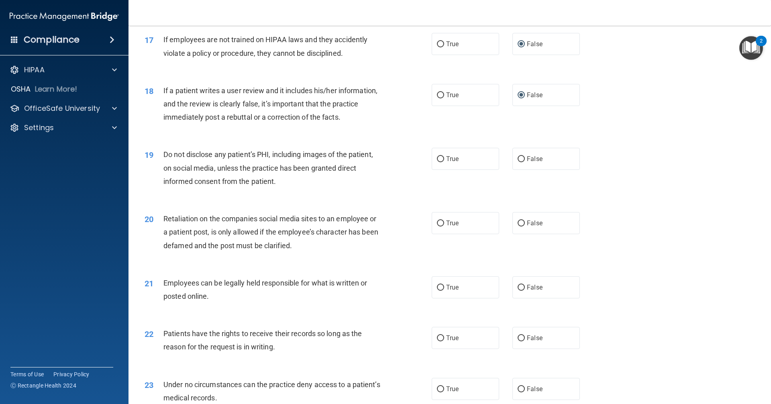
scroll to position [1084, 0]
click at [437, 161] on input "True" at bounding box center [440, 158] width 7 height 6
radio input "true"
click at [518, 225] on input "False" at bounding box center [521, 222] width 7 height 6
radio input "true"
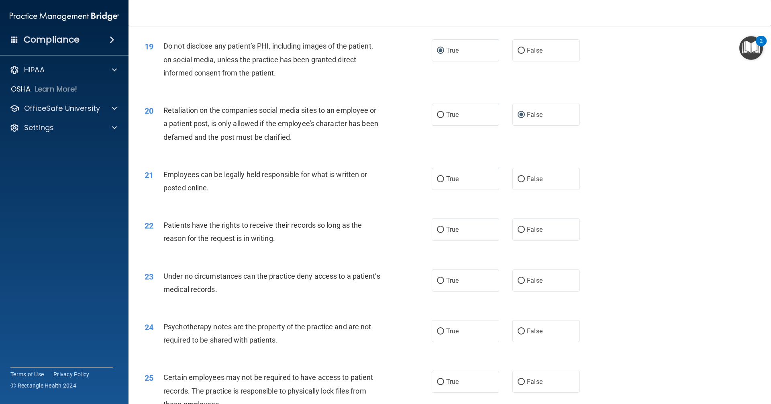
scroll to position [1245, 0]
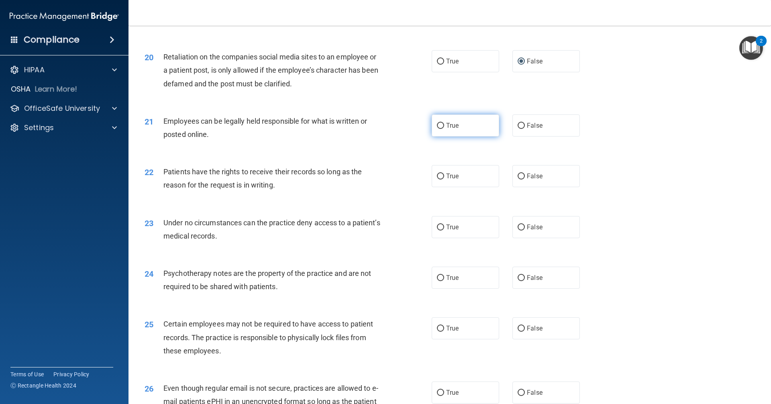
click at [437, 129] on input "True" at bounding box center [440, 126] width 7 height 6
radio input "true"
click at [518, 179] on input "False" at bounding box center [521, 176] width 7 height 6
radio input "true"
click at [518, 230] on input "False" at bounding box center [521, 227] width 7 height 6
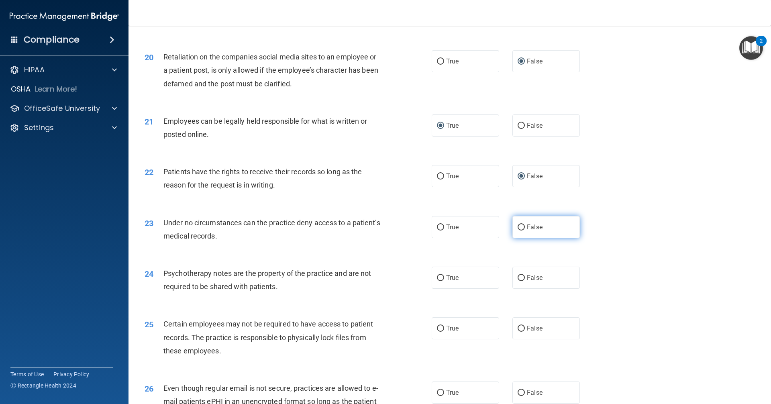
radio input "true"
click at [438, 230] on input "True" at bounding box center [440, 227] width 7 height 6
radio input "true"
click at [518, 230] on input "False" at bounding box center [521, 227] width 7 height 6
radio input "true"
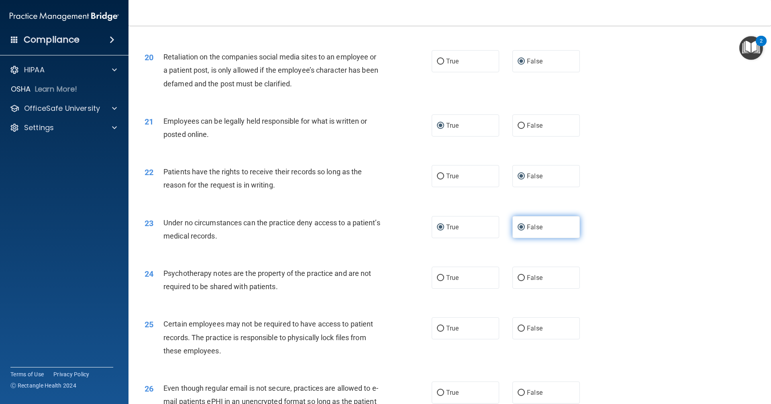
radio input "false"
click at [437, 281] on input "True" at bounding box center [440, 278] width 7 height 6
radio input "true"
click at [439, 332] on input "True" at bounding box center [440, 329] width 7 height 6
radio input "true"
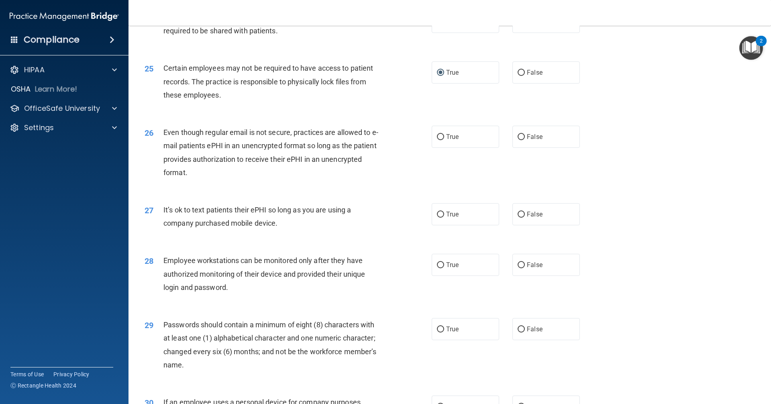
scroll to position [1566, 0]
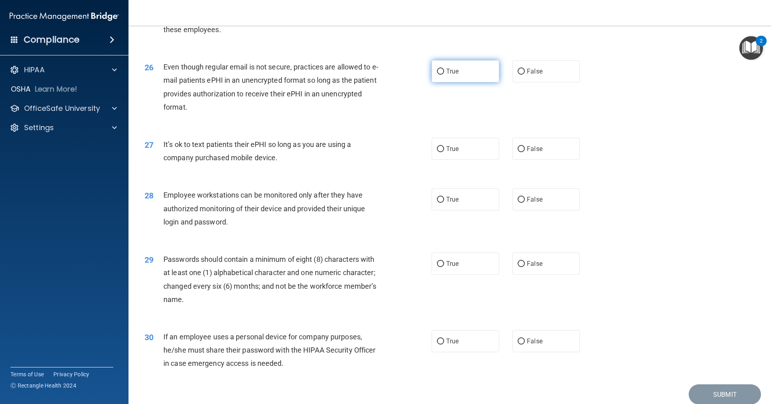
click at [438, 75] on input "True" at bounding box center [440, 72] width 7 height 6
radio input "true"
click at [518, 152] on input "False" at bounding box center [521, 149] width 7 height 6
radio input "true"
click at [518, 203] on input "False" at bounding box center [521, 200] width 7 height 6
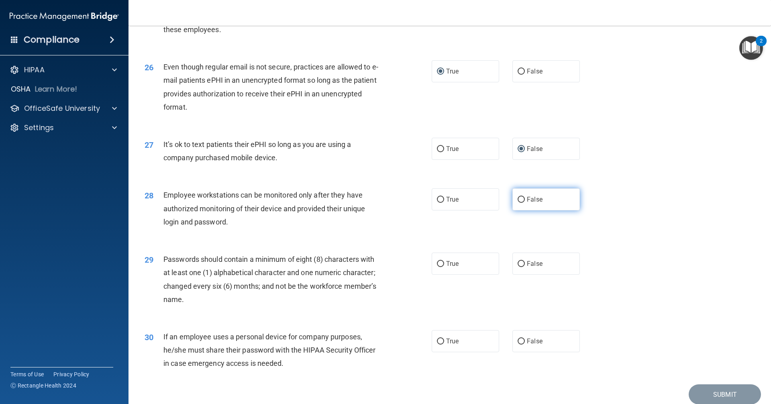
radio input "true"
click at [437, 267] on input "True" at bounding box center [440, 264] width 7 height 6
radio input "true"
click at [519, 344] on input "False" at bounding box center [521, 341] width 7 height 6
radio input "true"
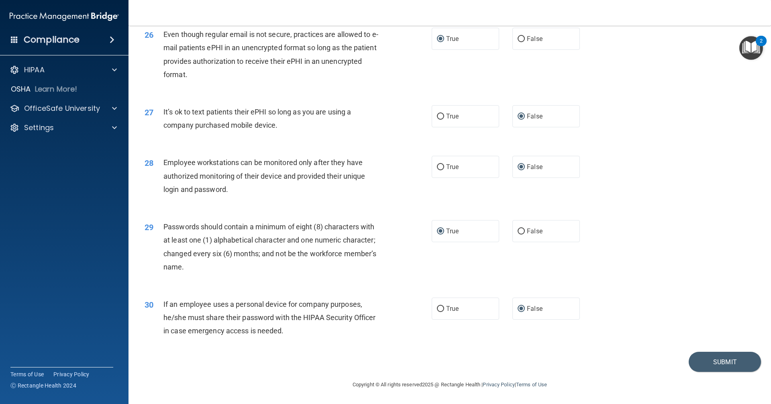
scroll to position [1612, 0]
click at [707, 360] on button "Submit" at bounding box center [725, 362] width 72 height 20
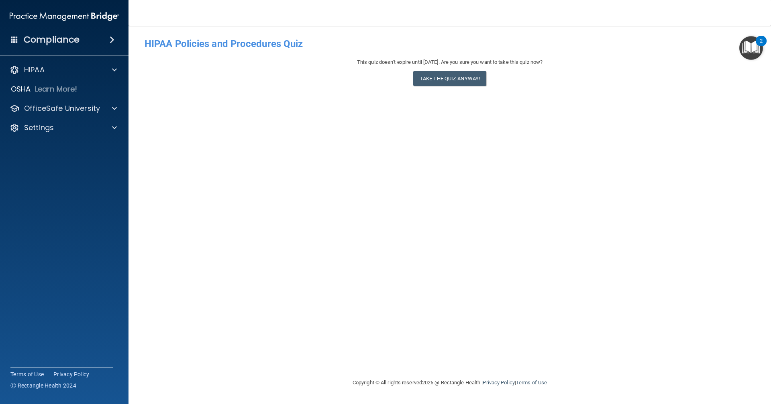
click at [15, 39] on span at bounding box center [14, 39] width 7 height 7
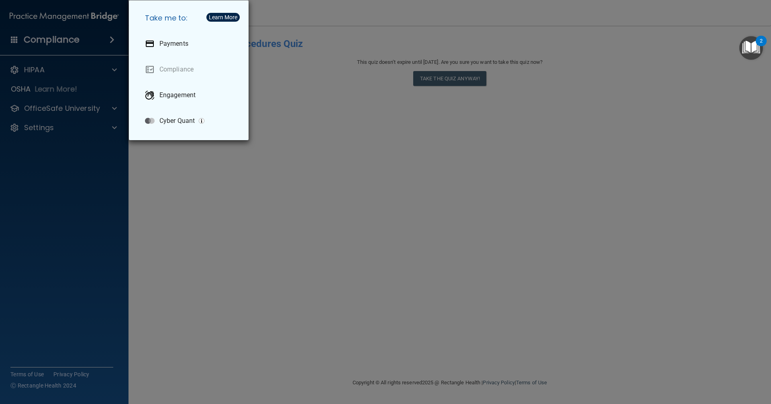
click at [342, 143] on div "Take me to: Payments Compliance Engagement Cyber Quant" at bounding box center [385, 202] width 771 height 404
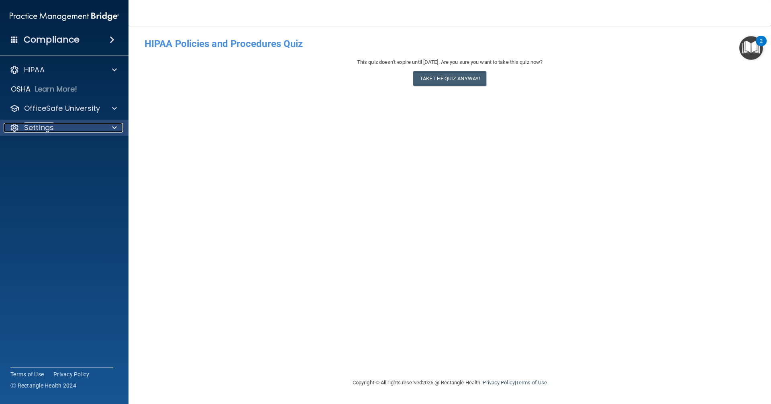
click at [99, 129] on div "Settings" at bounding box center [54, 128] width 100 height 10
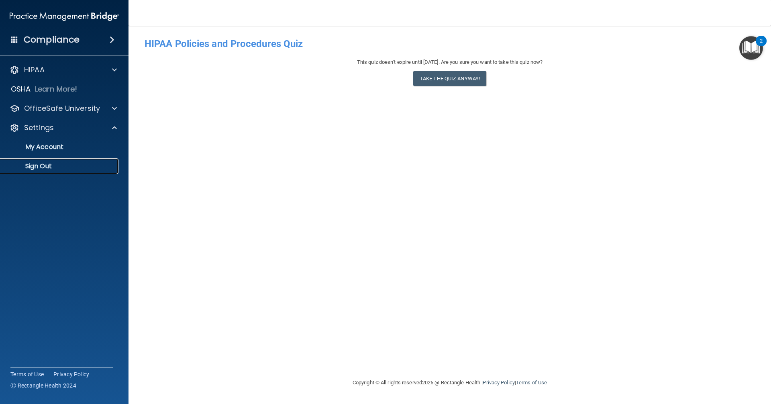
click at [55, 165] on p "Sign Out" at bounding box center [60, 166] width 110 height 8
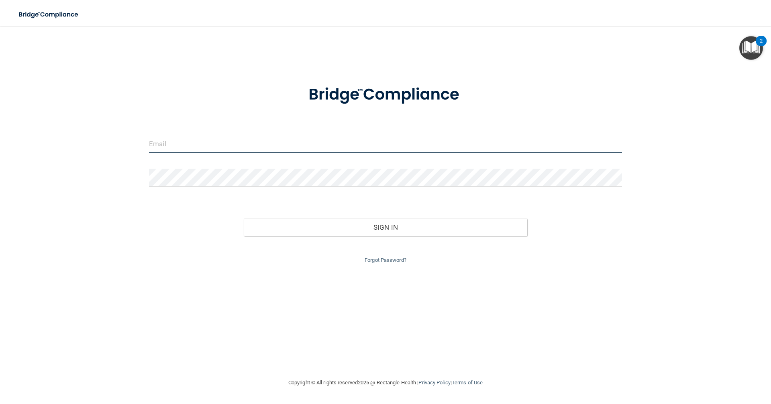
type input "[EMAIL_ADDRESS][DOMAIN_NAME]"
